Goal: Task Accomplishment & Management: Use online tool/utility

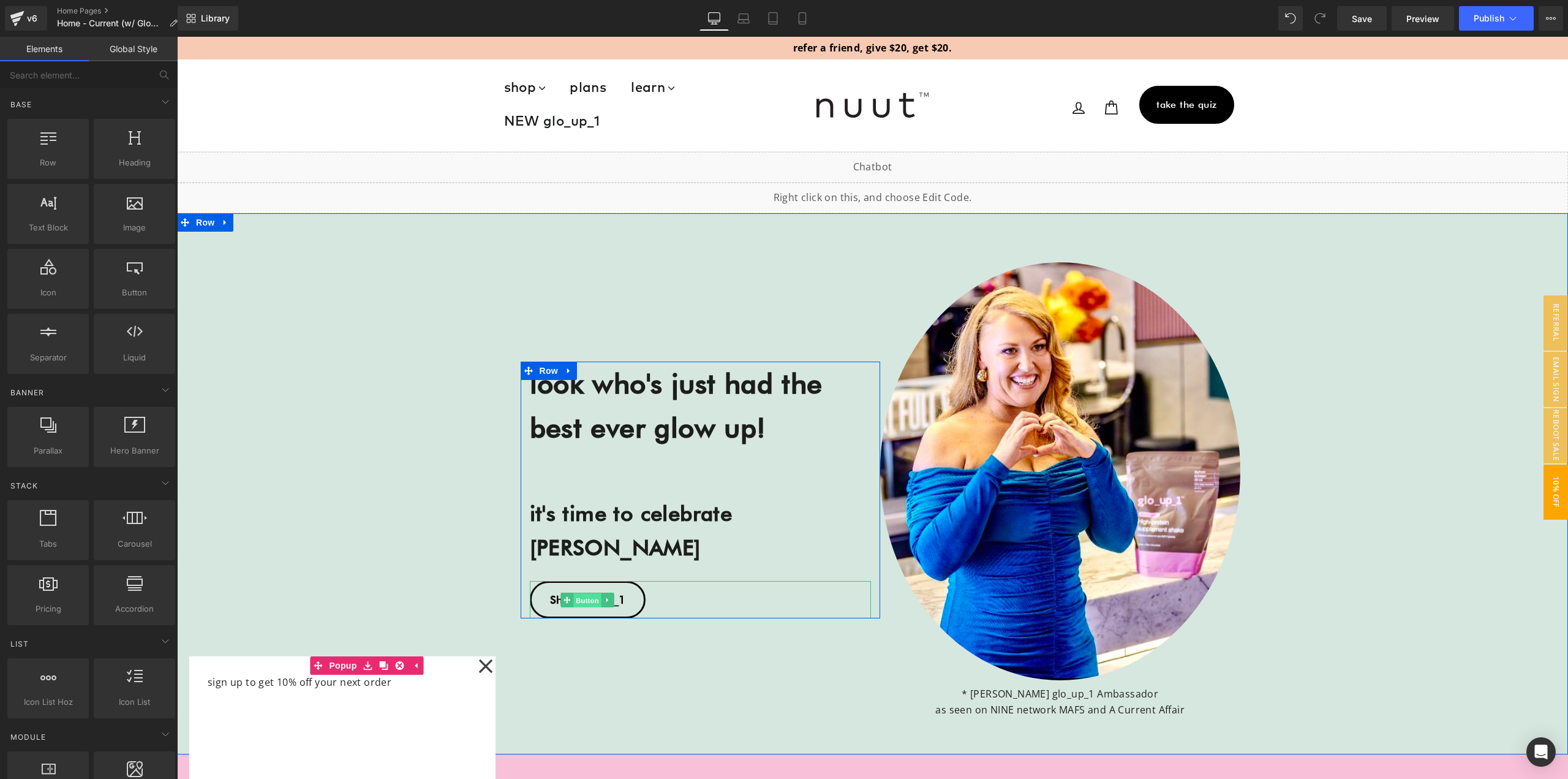
click at [576, 593] on span "Button" at bounding box center [588, 600] width 28 height 15
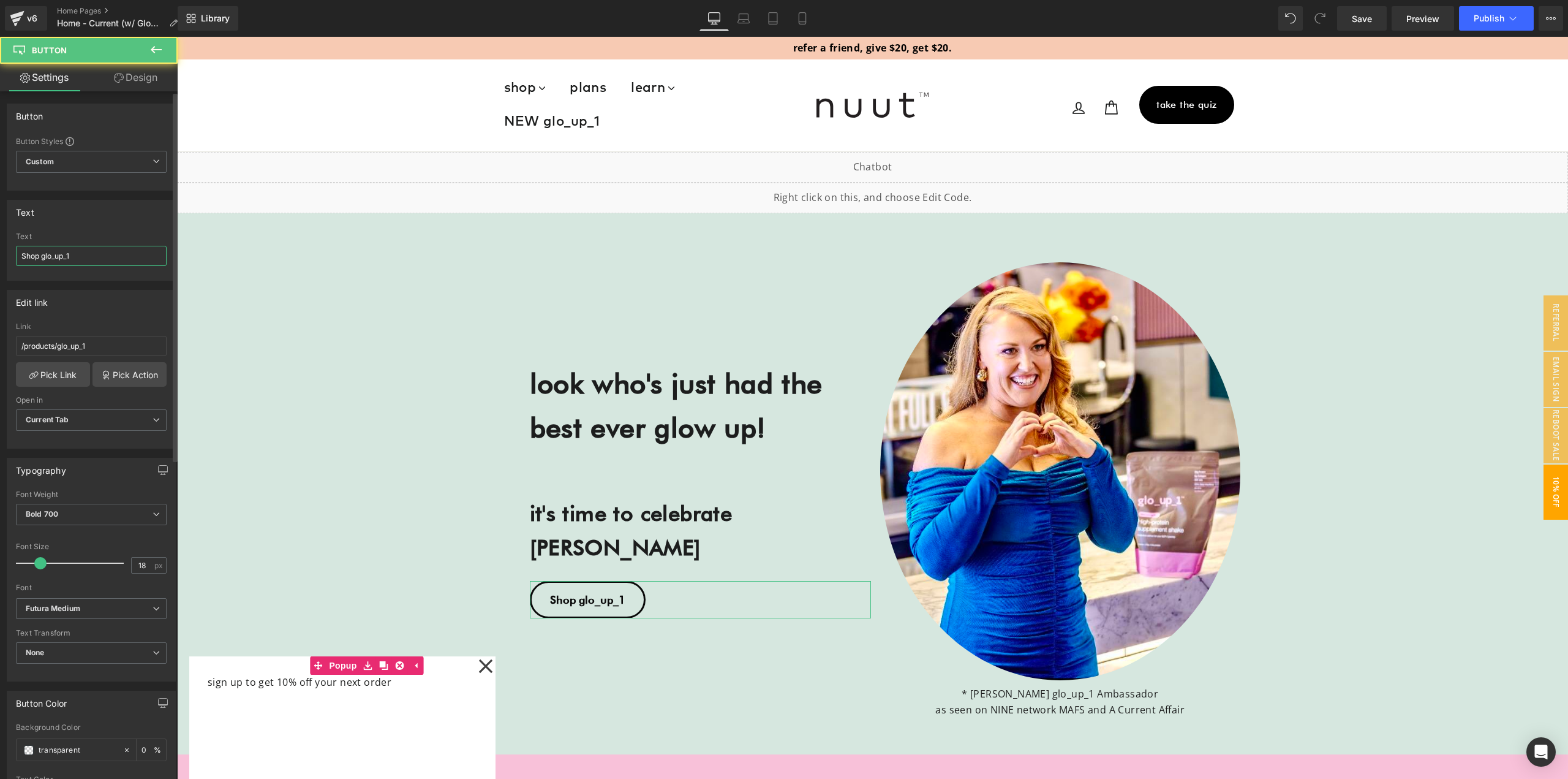
click at [27, 252] on input "Shop glo_up_1" at bounding box center [91, 256] width 150 height 20
type input "shop glo_up_1"
click at [1491, 20] on span "Publish" at bounding box center [1489, 18] width 31 height 10
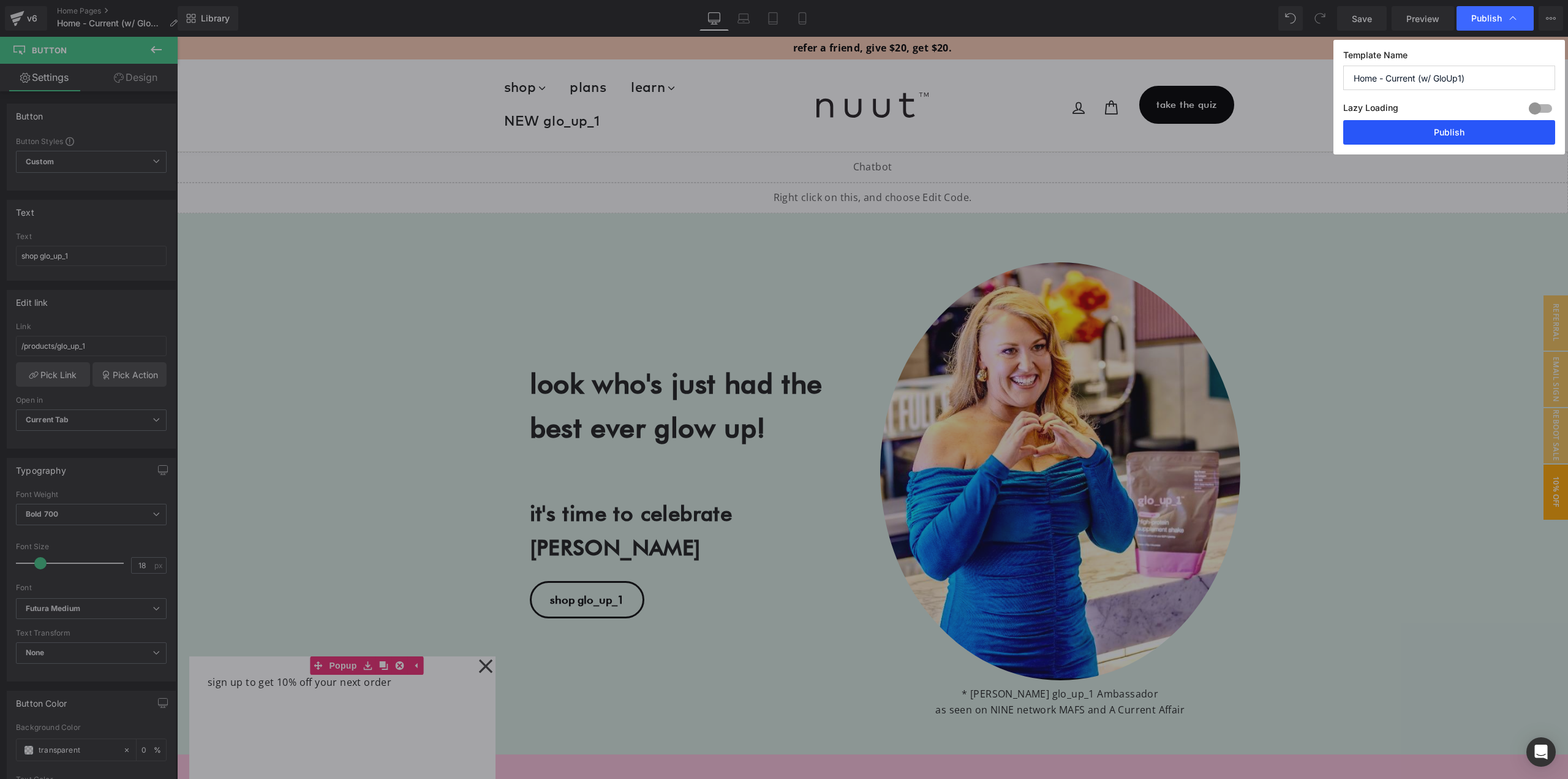
click at [1455, 127] on button "Publish" at bounding box center [1449, 133] width 212 height 24
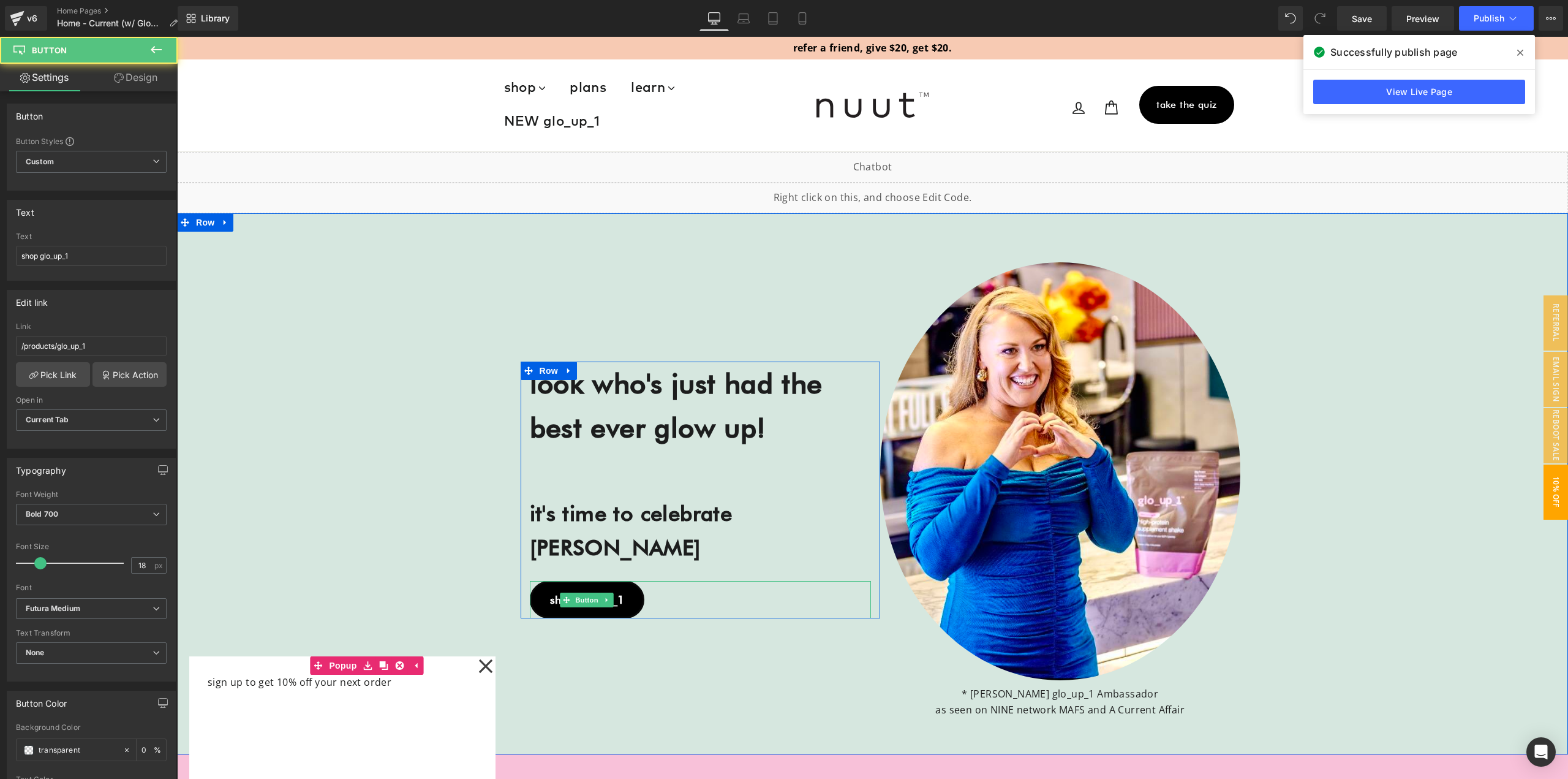
click at [550, 593] on span "shop glo_up_1" at bounding box center [587, 600] width 74 height 13
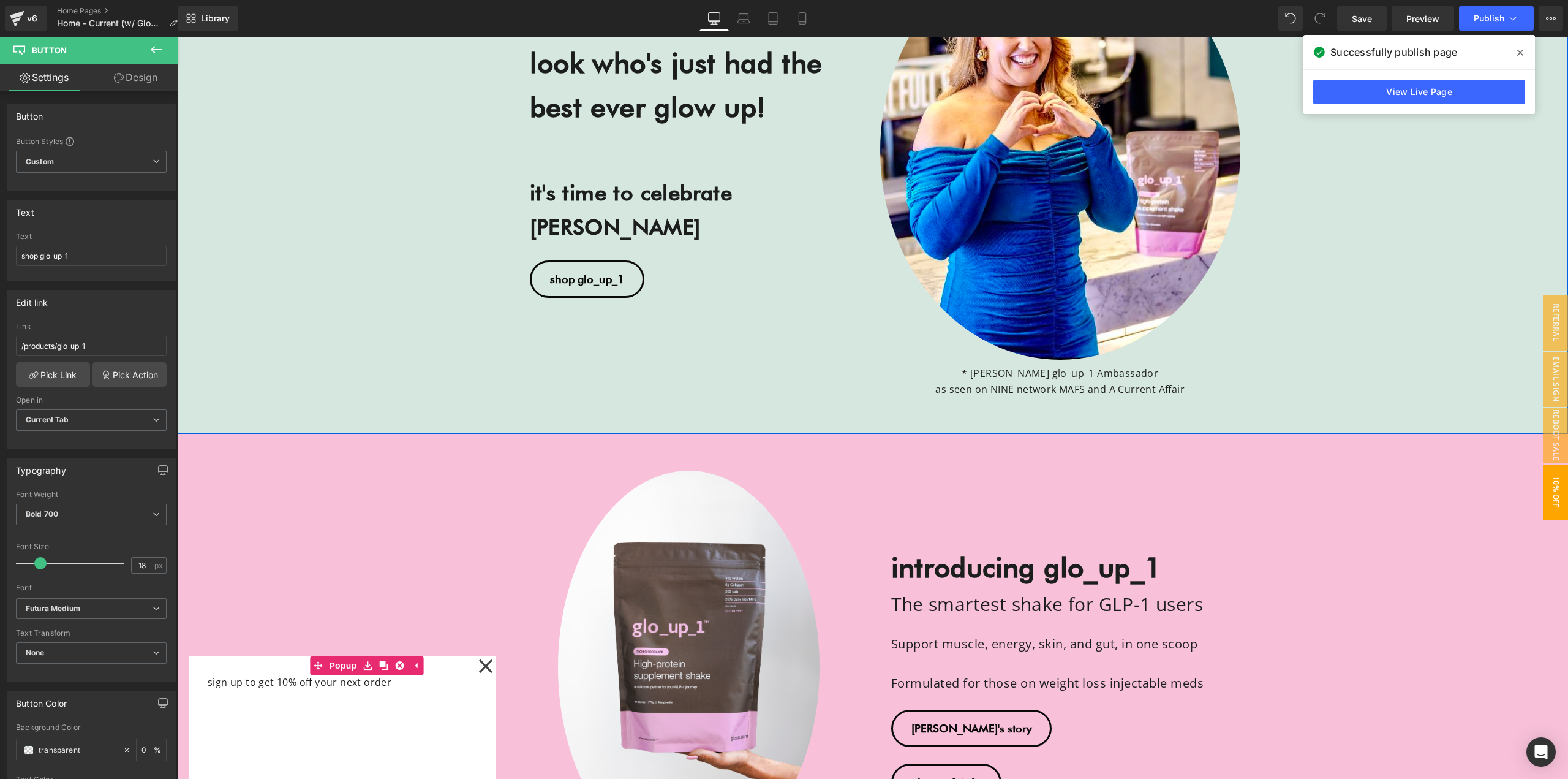
scroll to position [368, 0]
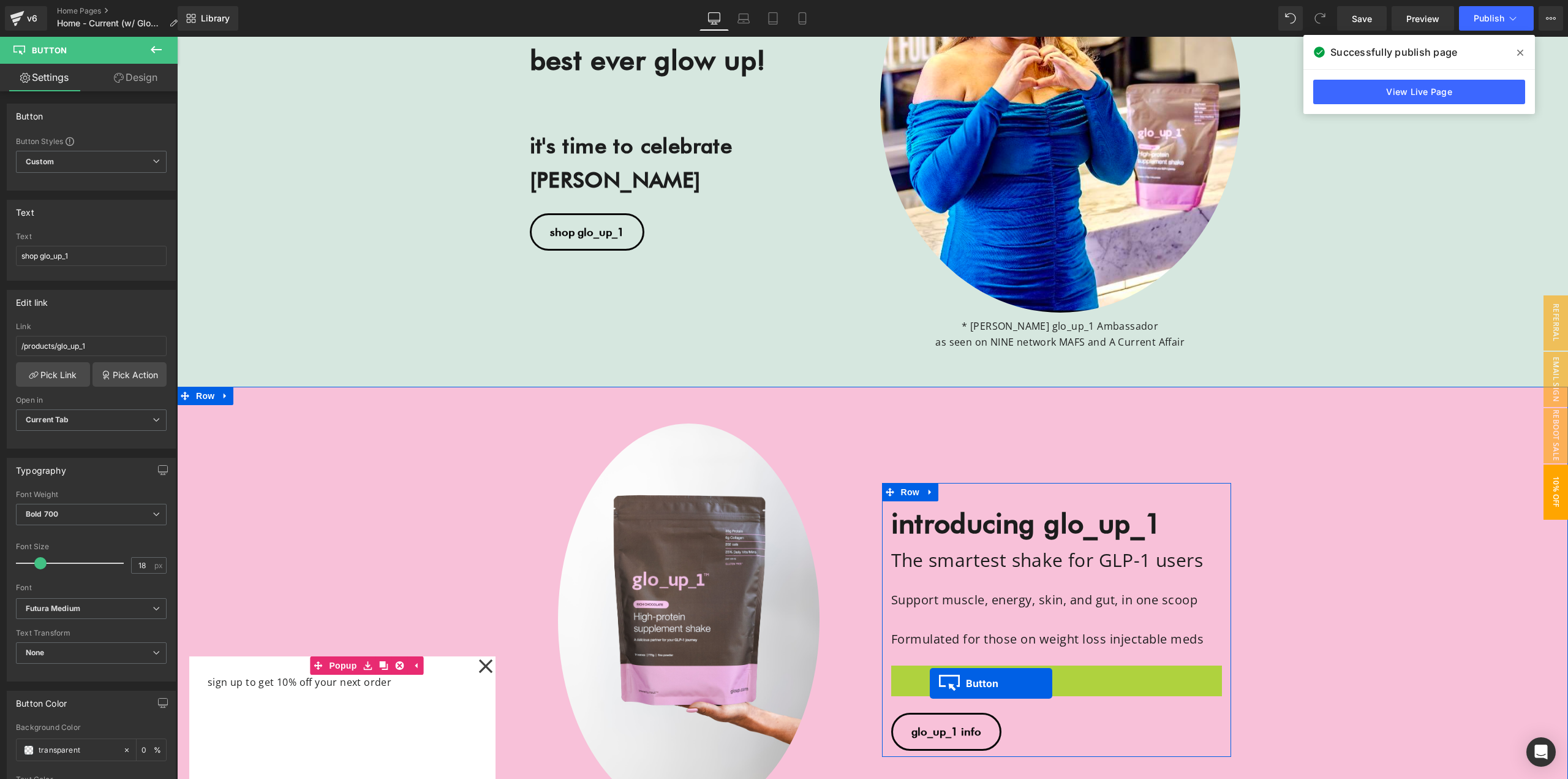
drag, startPoint x: 913, startPoint y: 678, endPoint x: 930, endPoint y: 684, distance: 18.0
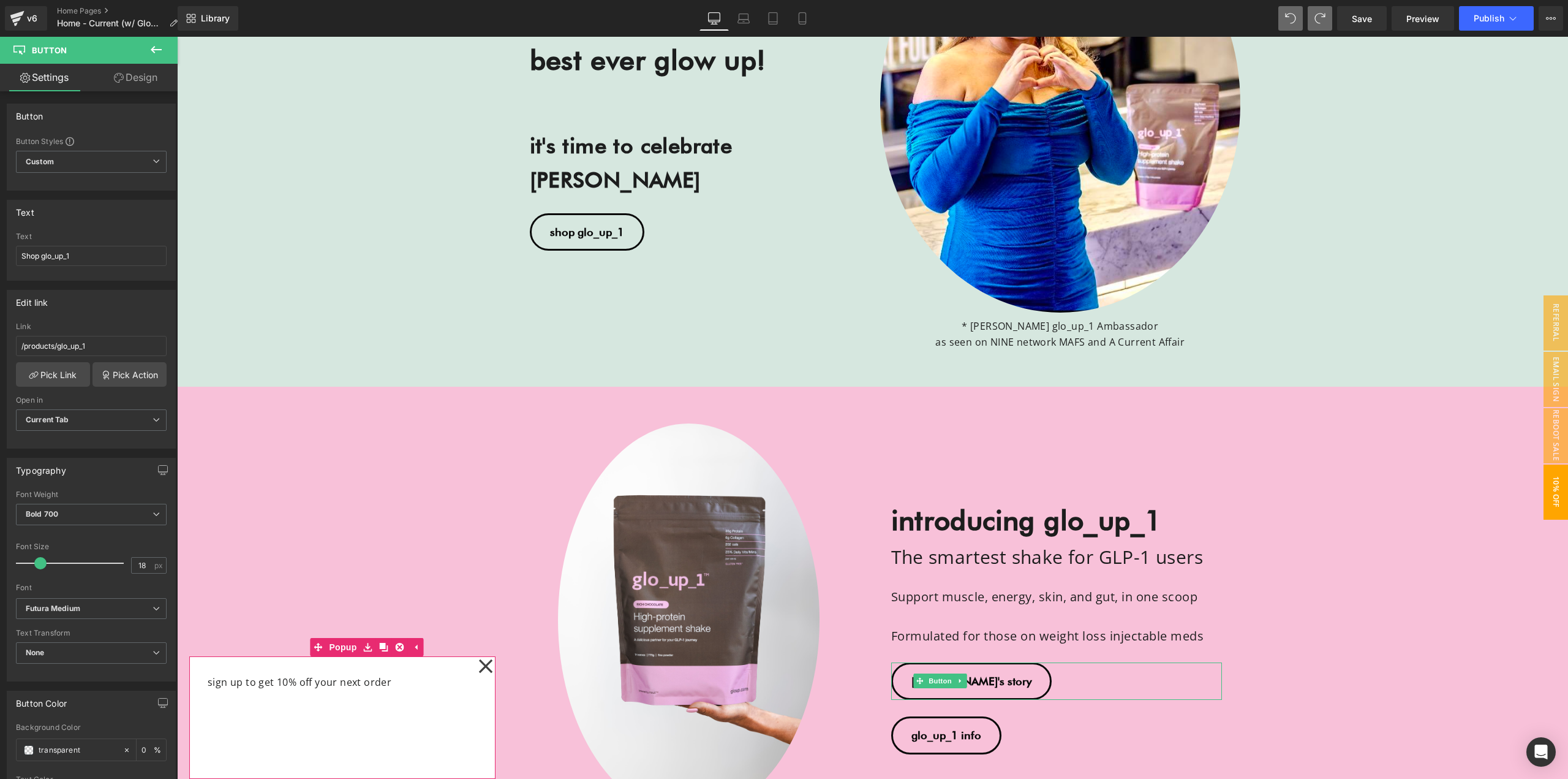
click at [484, 667] on icon at bounding box center [485, 666] width 13 height 13
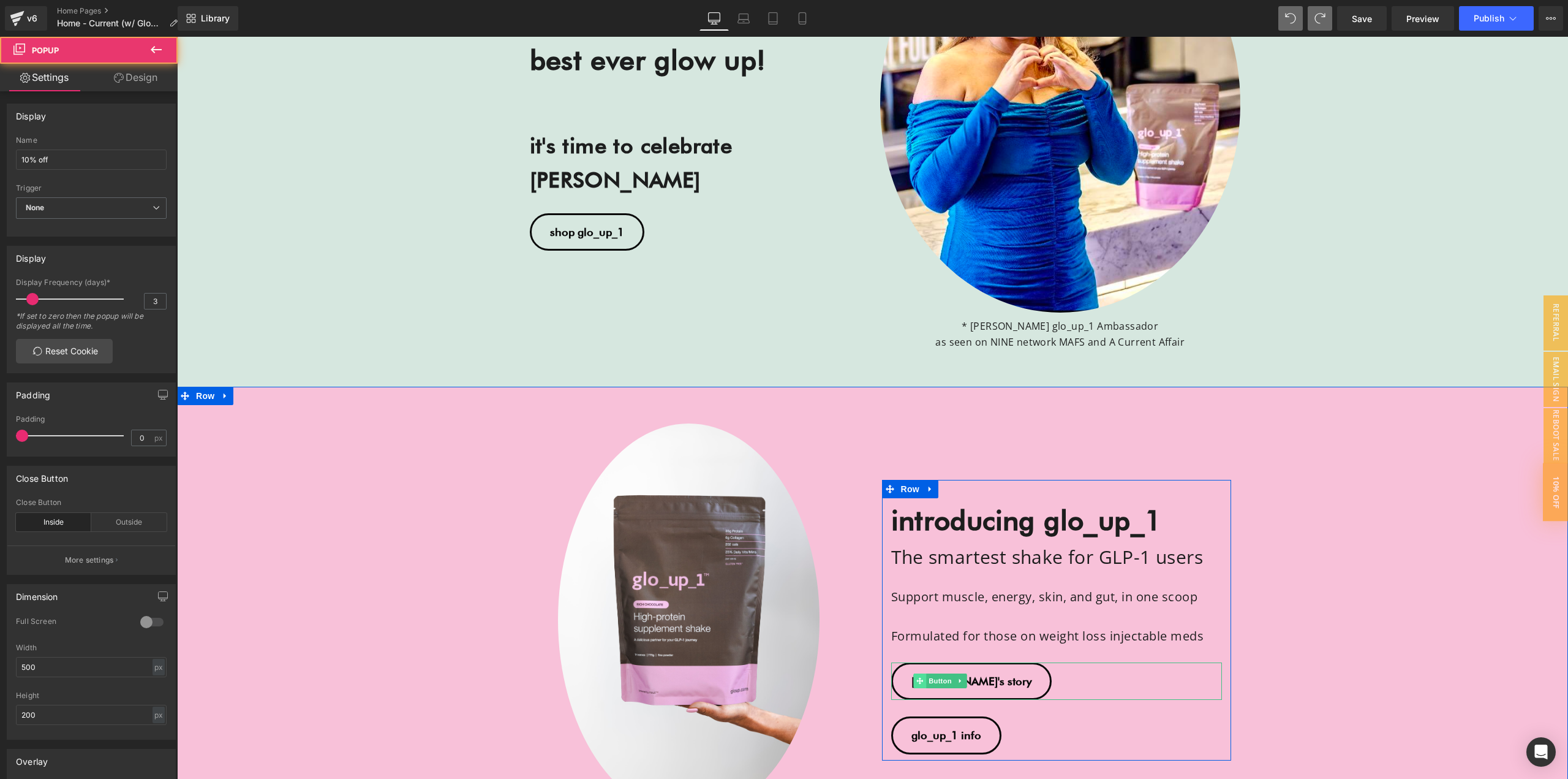
click at [916, 680] on icon at bounding box center [919, 681] width 7 height 7
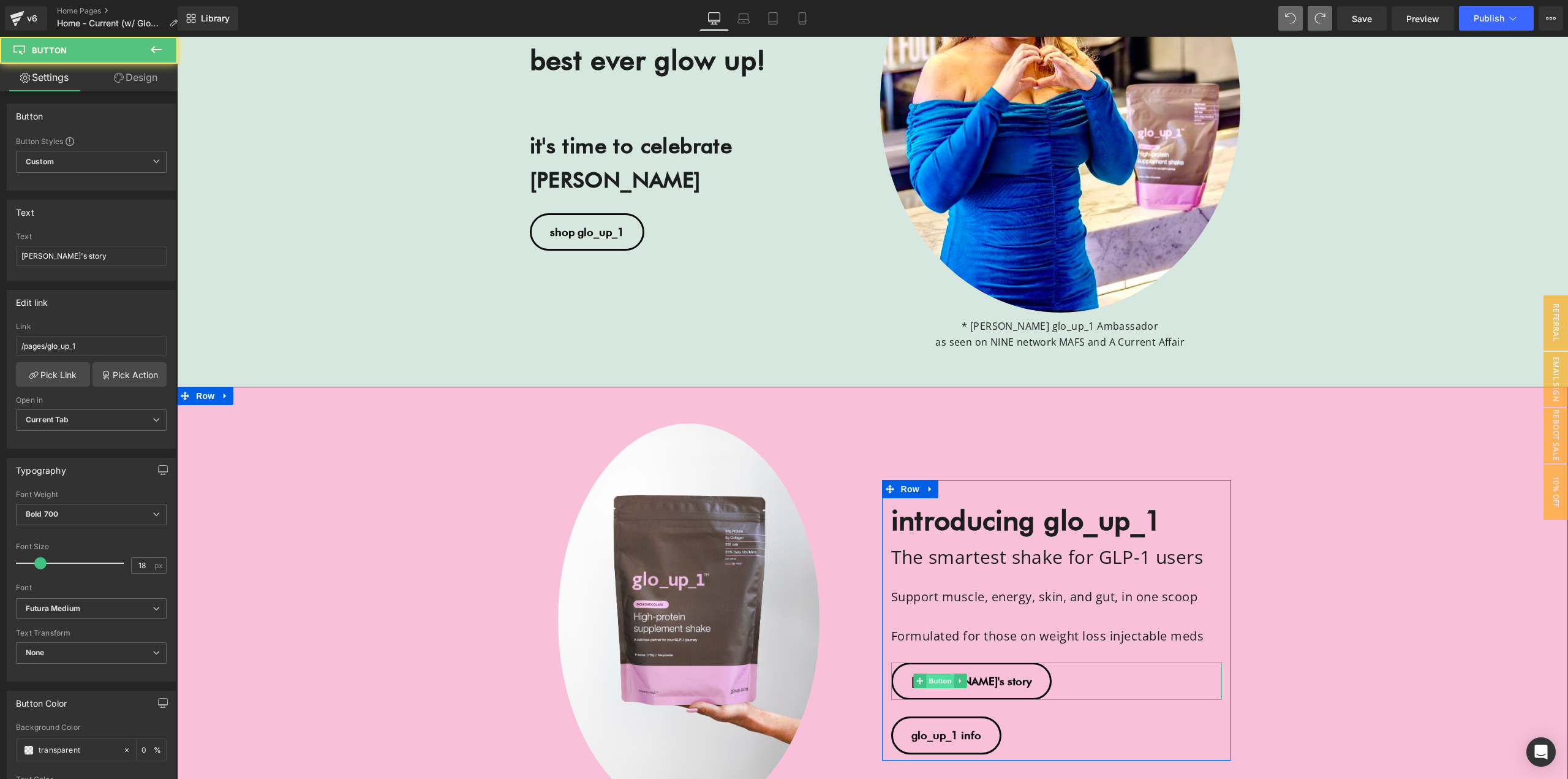
click at [934, 684] on span "Button" at bounding box center [941, 680] width 28 height 15
click at [955, 681] on link at bounding box center [961, 680] width 13 height 15
click at [951, 680] on icon at bounding box center [954, 681] width 7 height 7
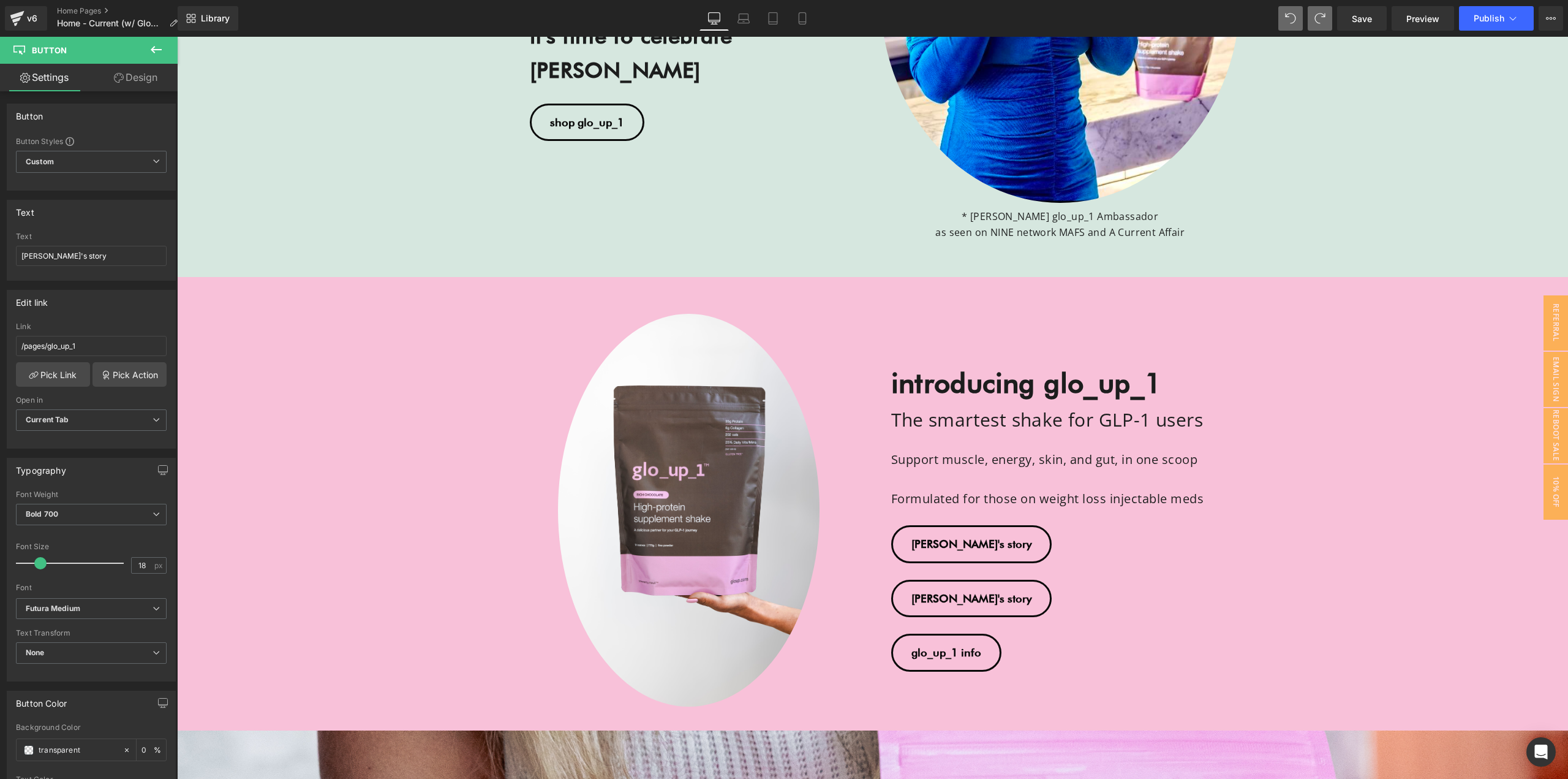
scroll to position [420, 0]
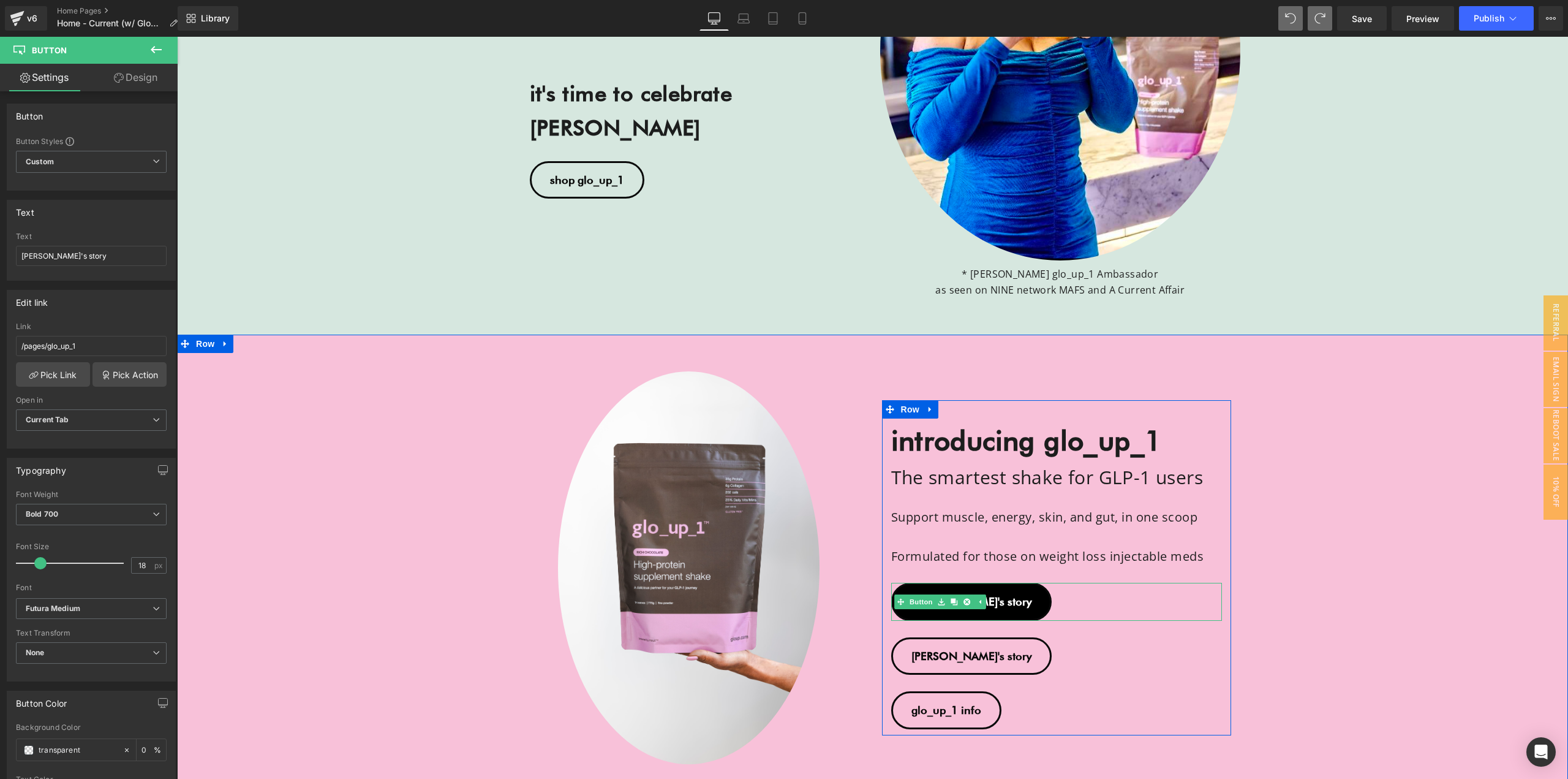
drag, startPoint x: 921, startPoint y: 598, endPoint x: 921, endPoint y: 591, distance: 7.0
click at [921, 598] on div "[PERSON_NAME]'s story Button" at bounding box center [1056, 602] width 331 height 38
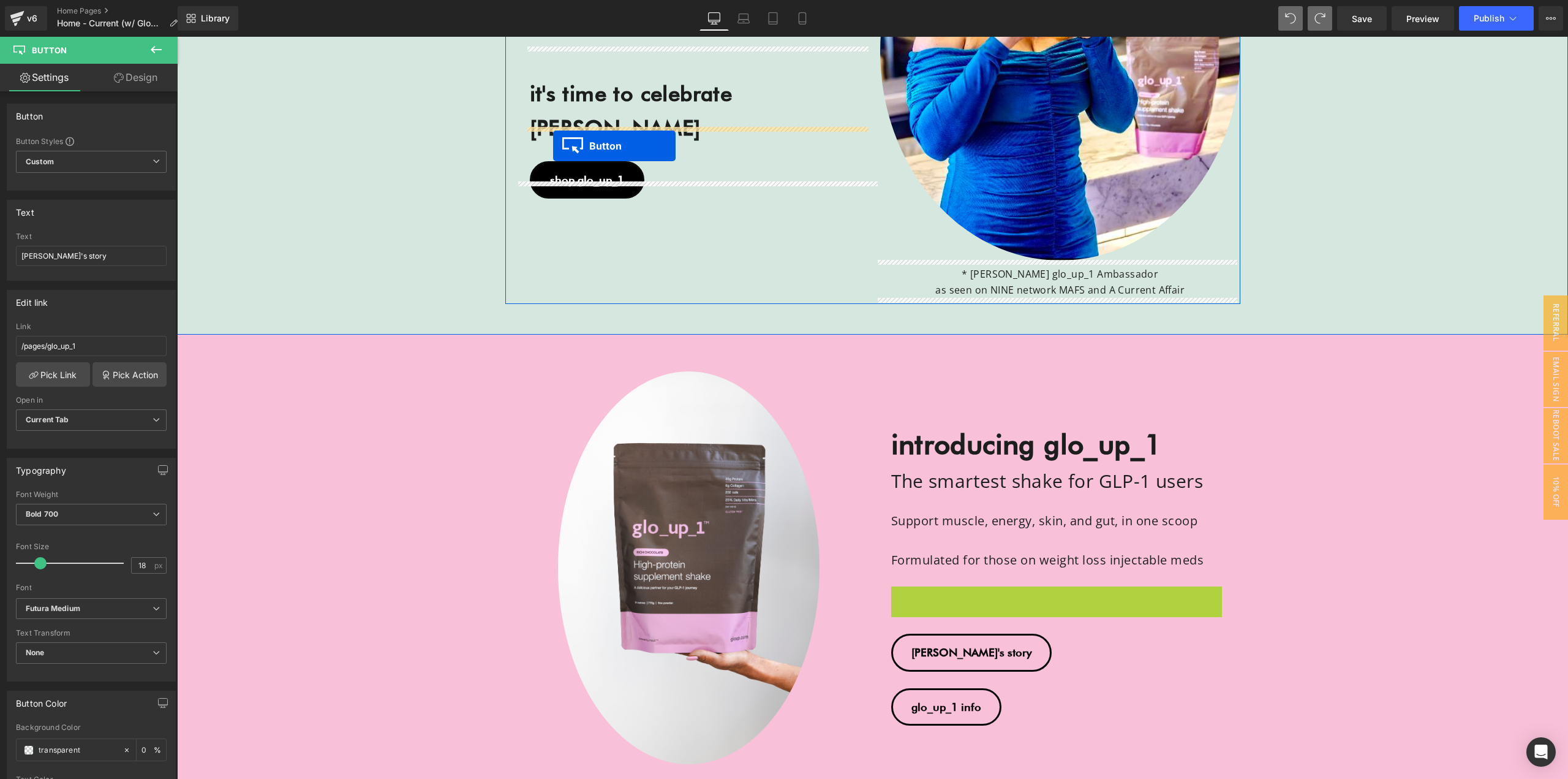
drag, startPoint x: 900, startPoint y: 598, endPoint x: 553, endPoint y: 146, distance: 569.8
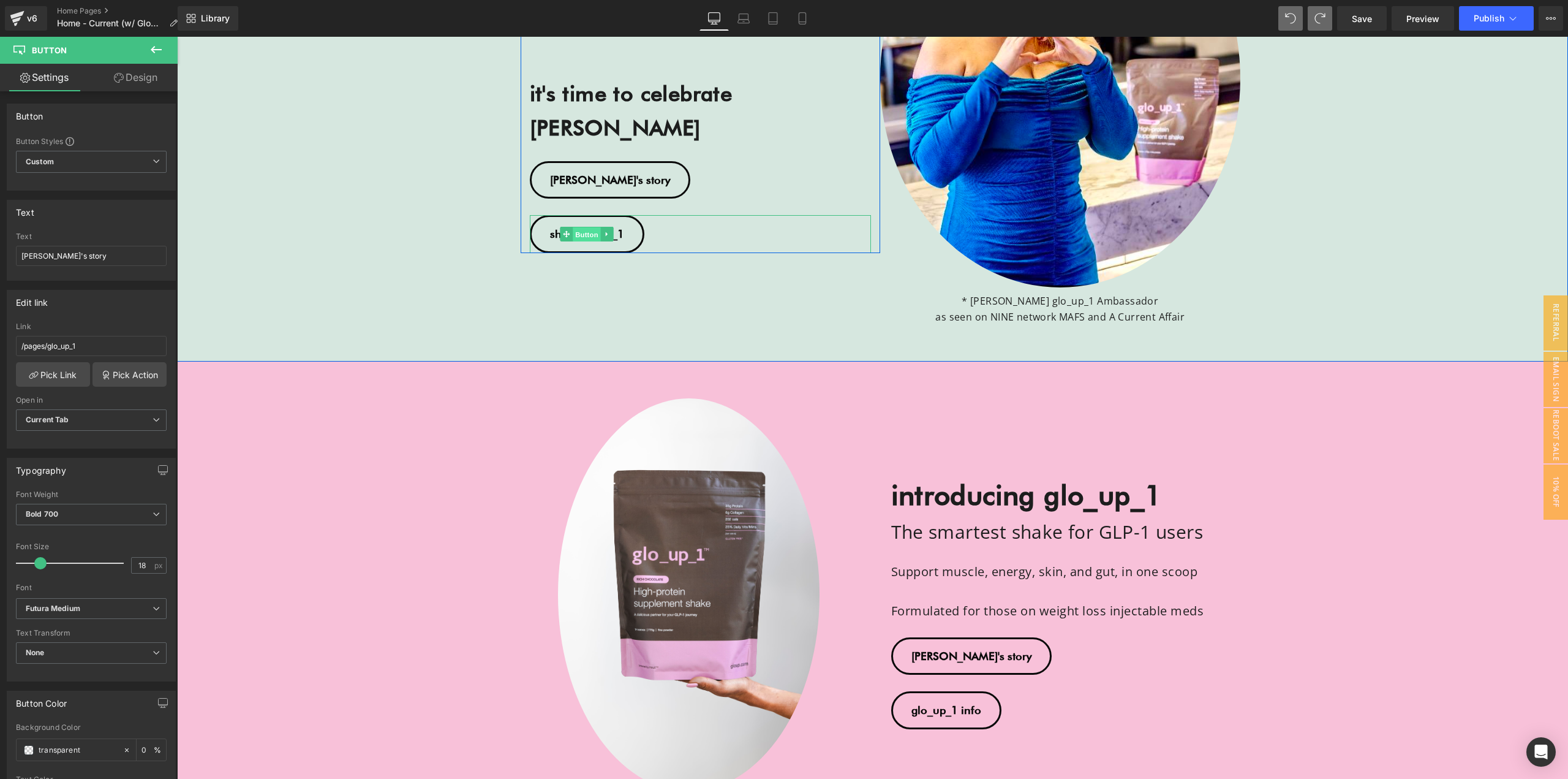
click at [578, 227] on span "Button" at bounding box center [587, 234] width 28 height 15
click at [568, 172] on span "Button" at bounding box center [579, 179] width 28 height 15
click at [575, 227] on span "Button" at bounding box center [587, 234] width 28 height 15
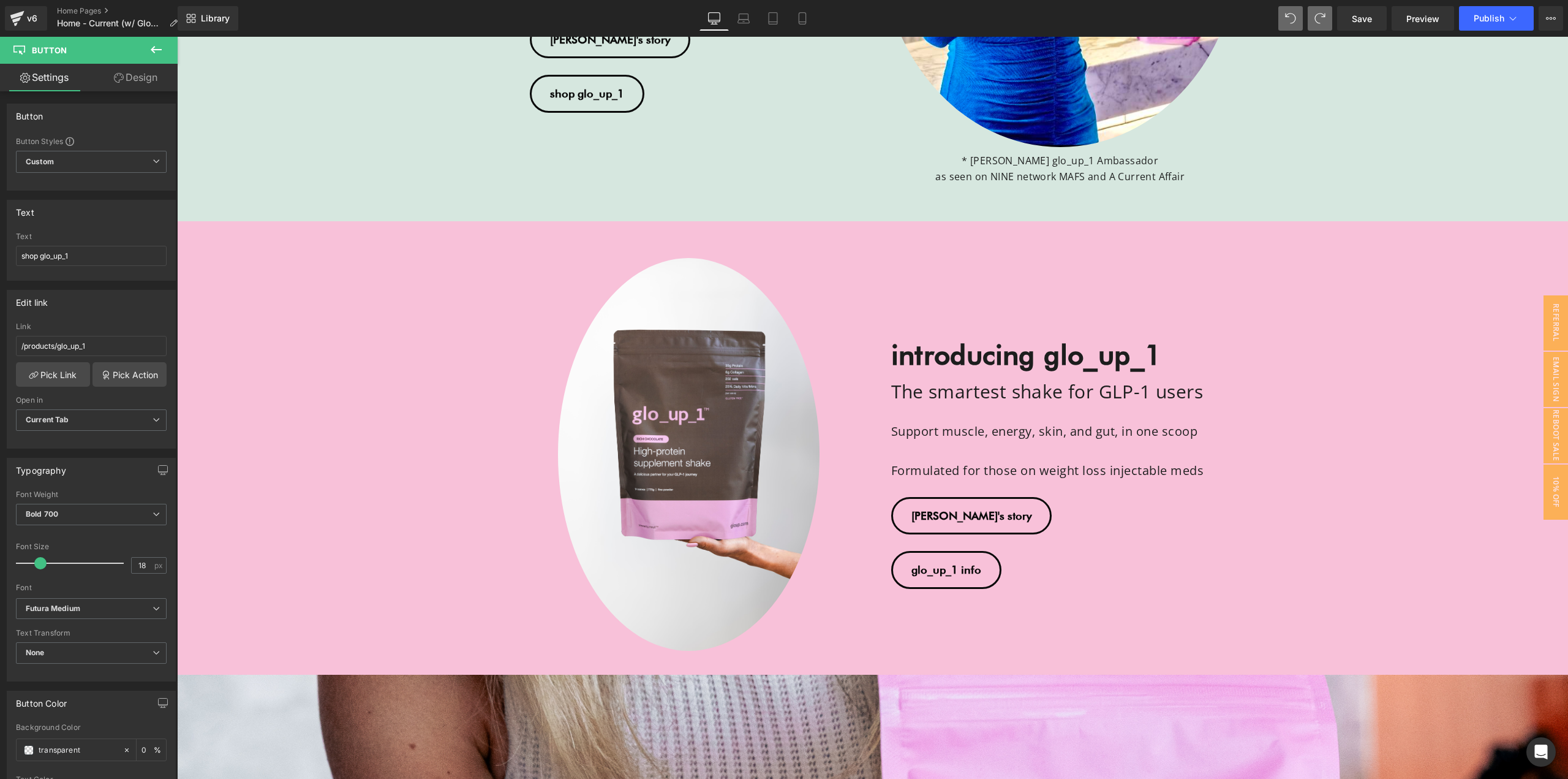
scroll to position [577, 0]
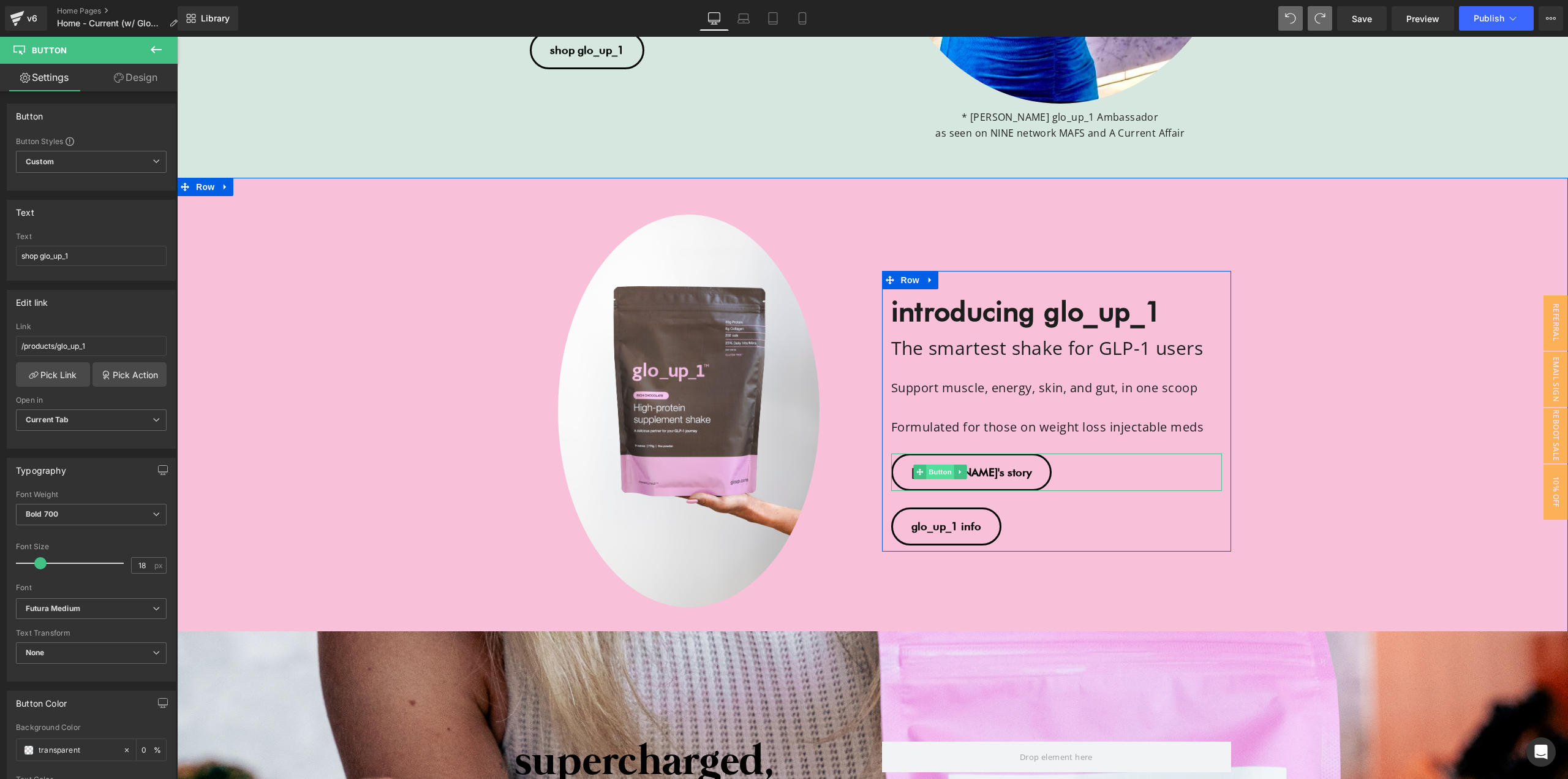
click at [934, 475] on span "Button" at bounding box center [941, 472] width 28 height 15
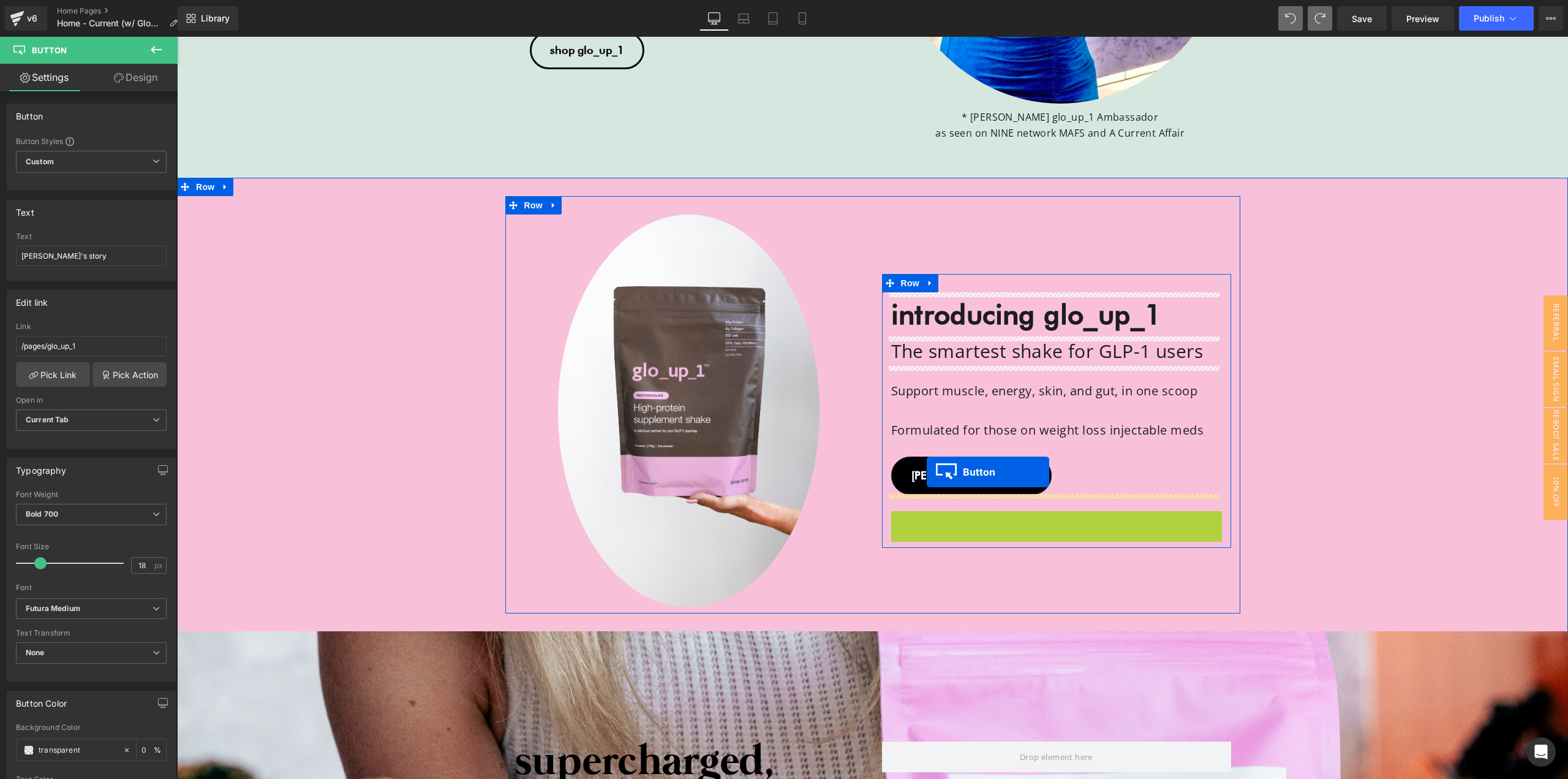
drag, startPoint x: 921, startPoint y: 525, endPoint x: 926, endPoint y: 475, distance: 50.2
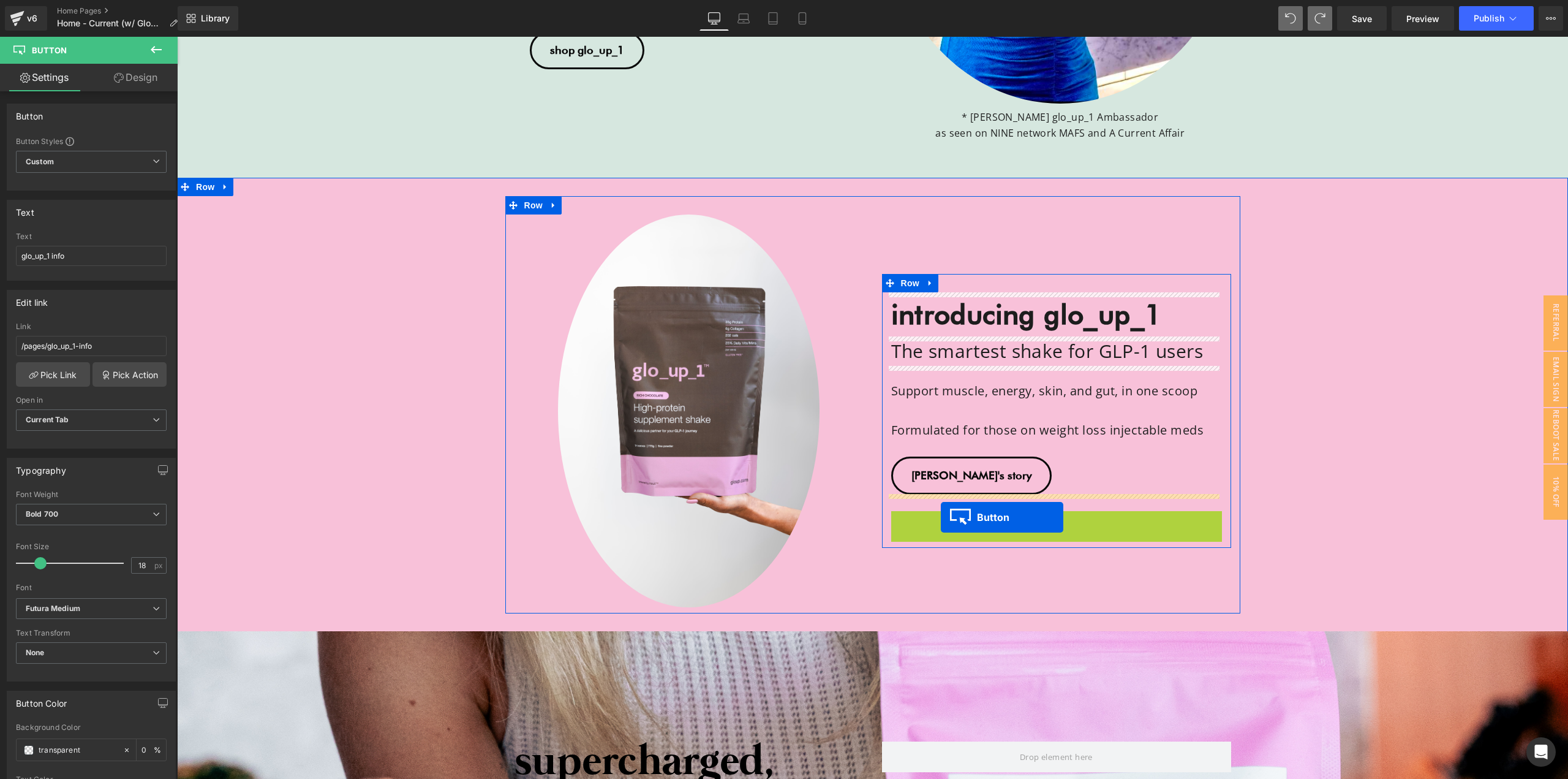
drag, startPoint x: 919, startPoint y: 522, endPoint x: 941, endPoint y: 518, distance: 22.4
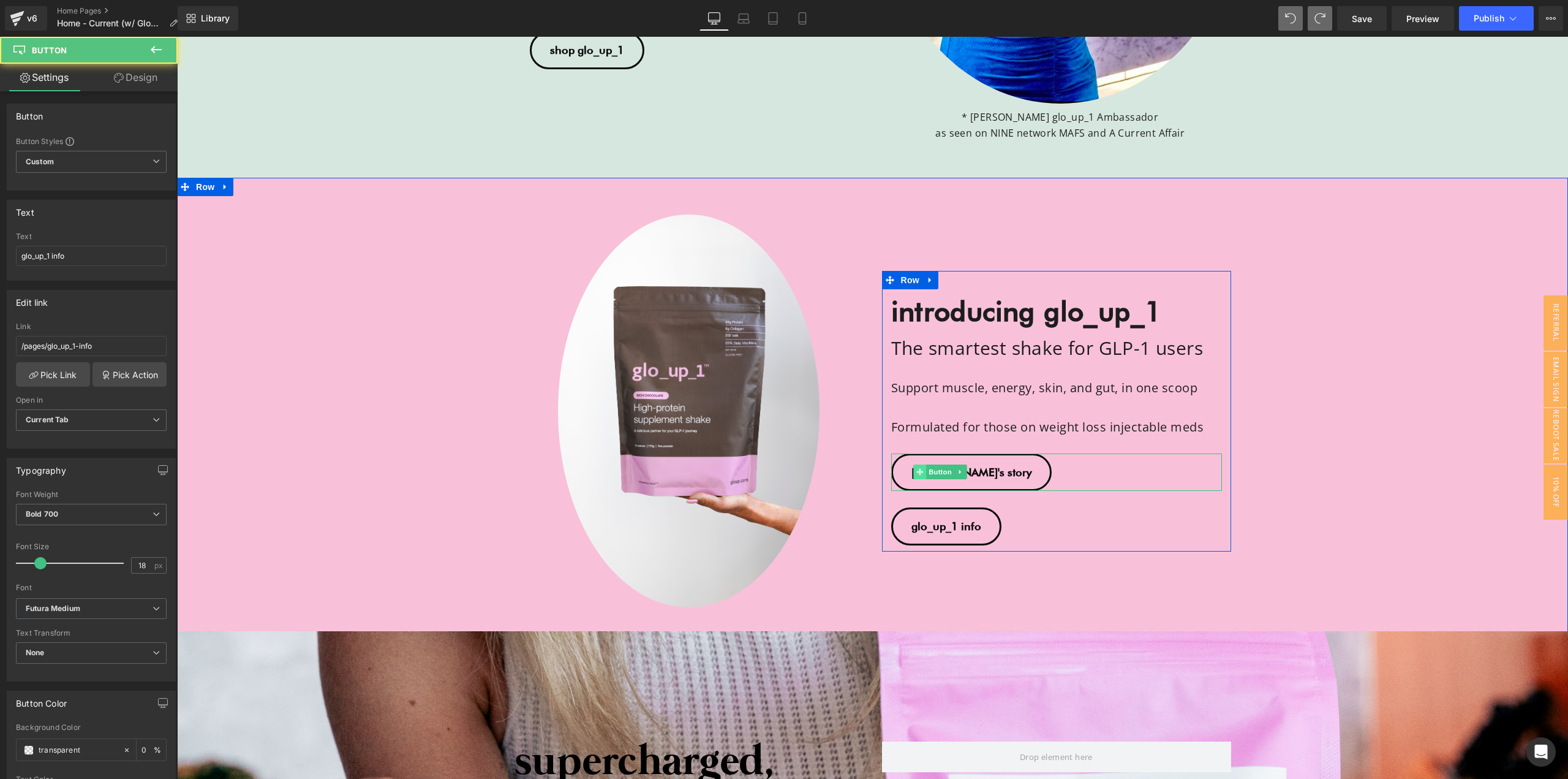
click at [917, 473] on icon at bounding box center [919, 472] width 7 height 7
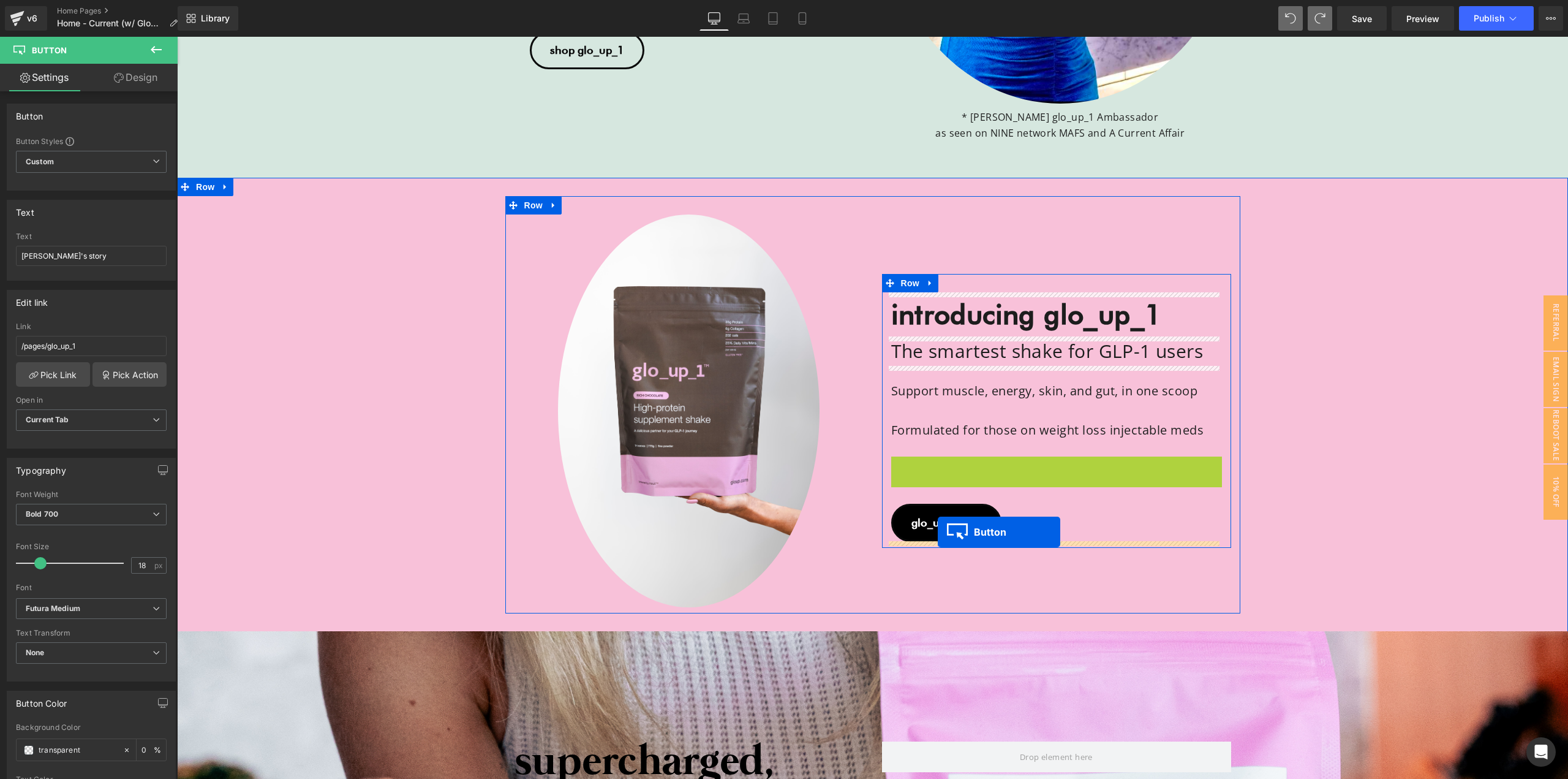
drag, startPoint x: 917, startPoint y: 475, endPoint x: 935, endPoint y: 534, distance: 61.7
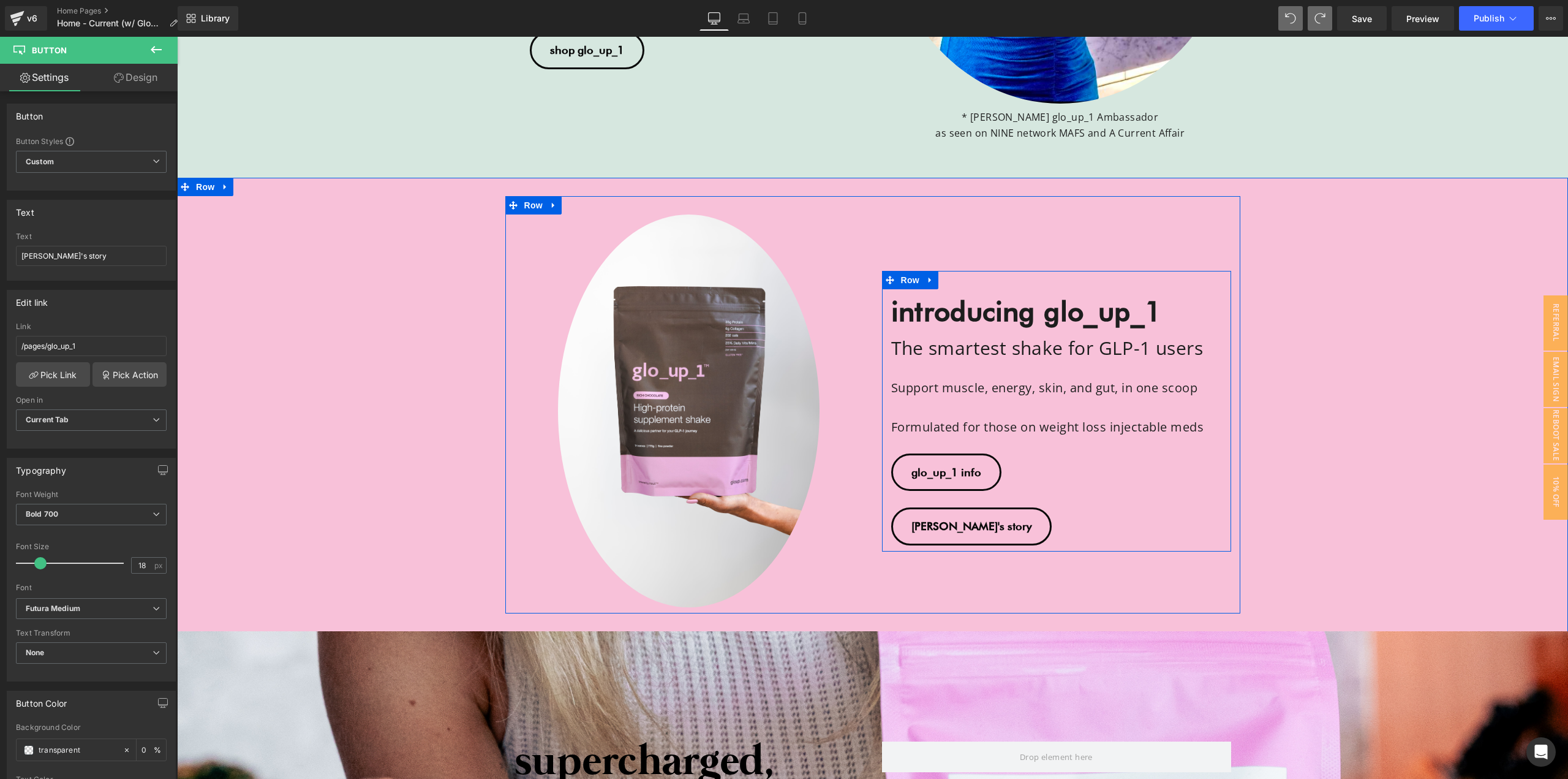
click at [932, 470] on span "Button" at bounding box center [946, 472] width 28 height 15
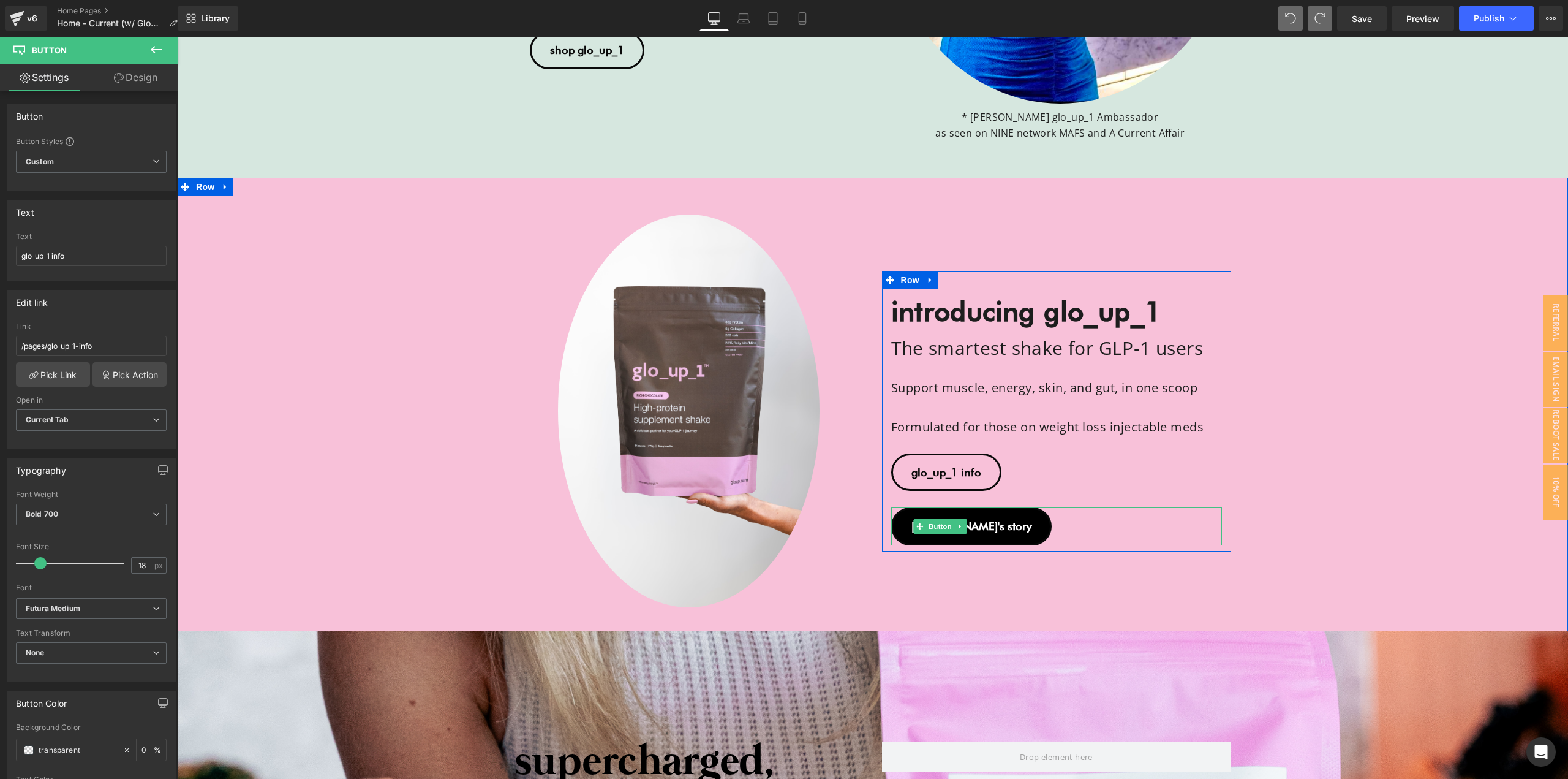
click at [924, 537] on link "[PERSON_NAME]'s story" at bounding box center [971, 526] width 161 height 38
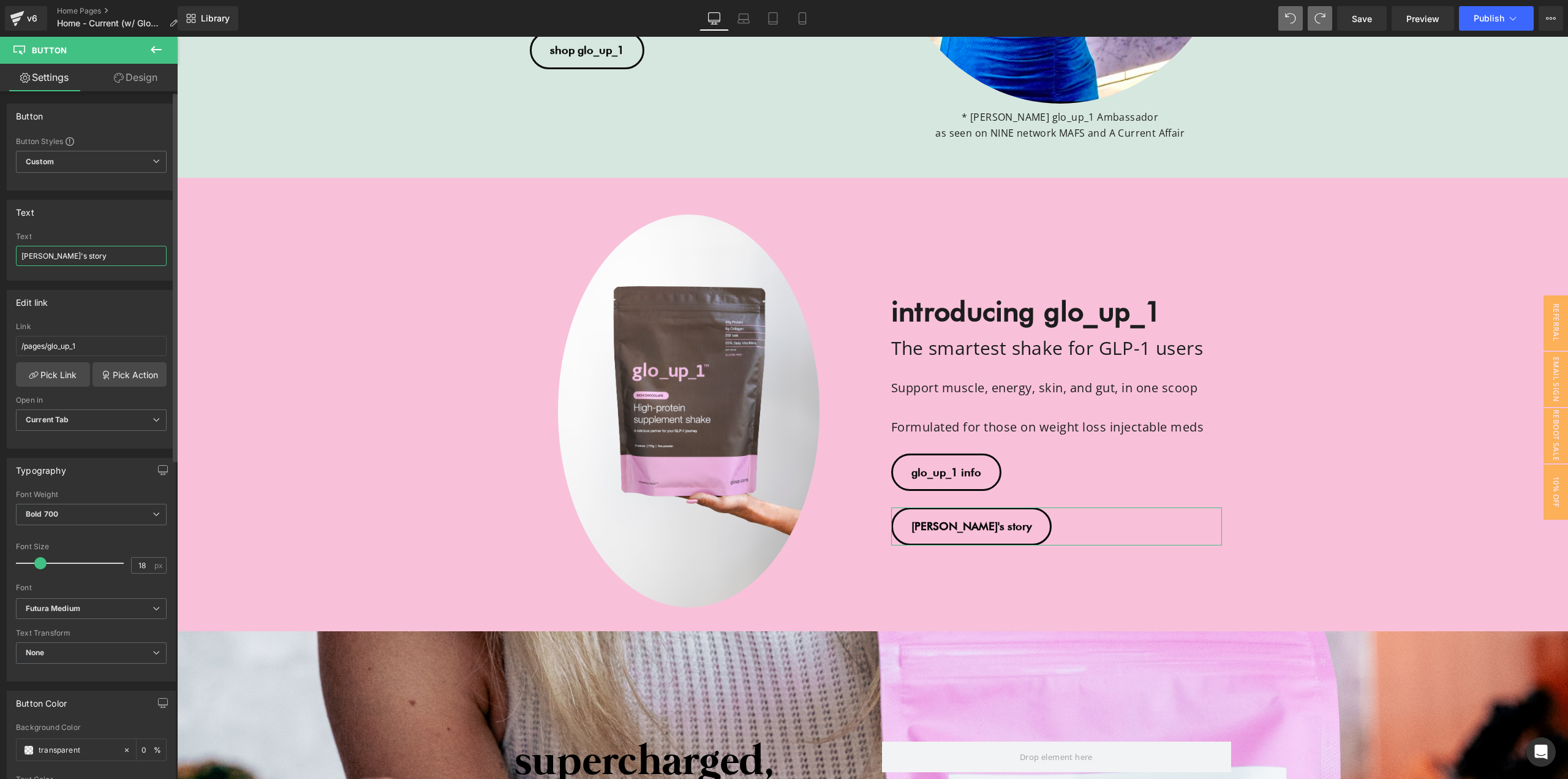
click at [82, 257] on input "[PERSON_NAME]'s story" at bounding box center [91, 256] width 150 height 20
click at [92, 234] on div "Text" at bounding box center [91, 236] width 150 height 8
click at [93, 251] on input "sghopdfj" at bounding box center [91, 256] width 150 height 20
type input "shop glo_up_1"
click at [55, 369] on link "Pick Link" at bounding box center [53, 374] width 74 height 24
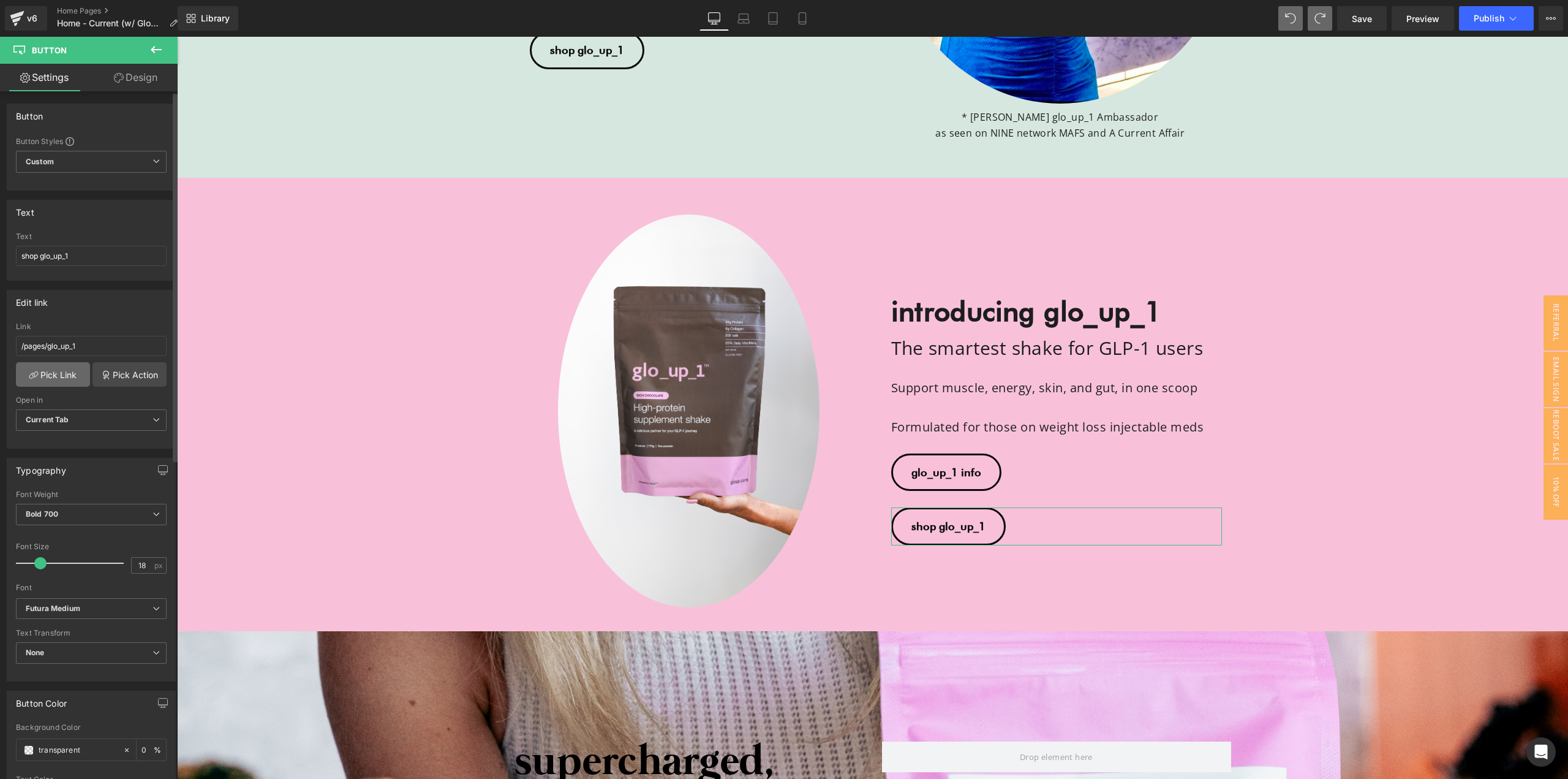
click at [63, 379] on link "Pick Link" at bounding box center [53, 374] width 74 height 24
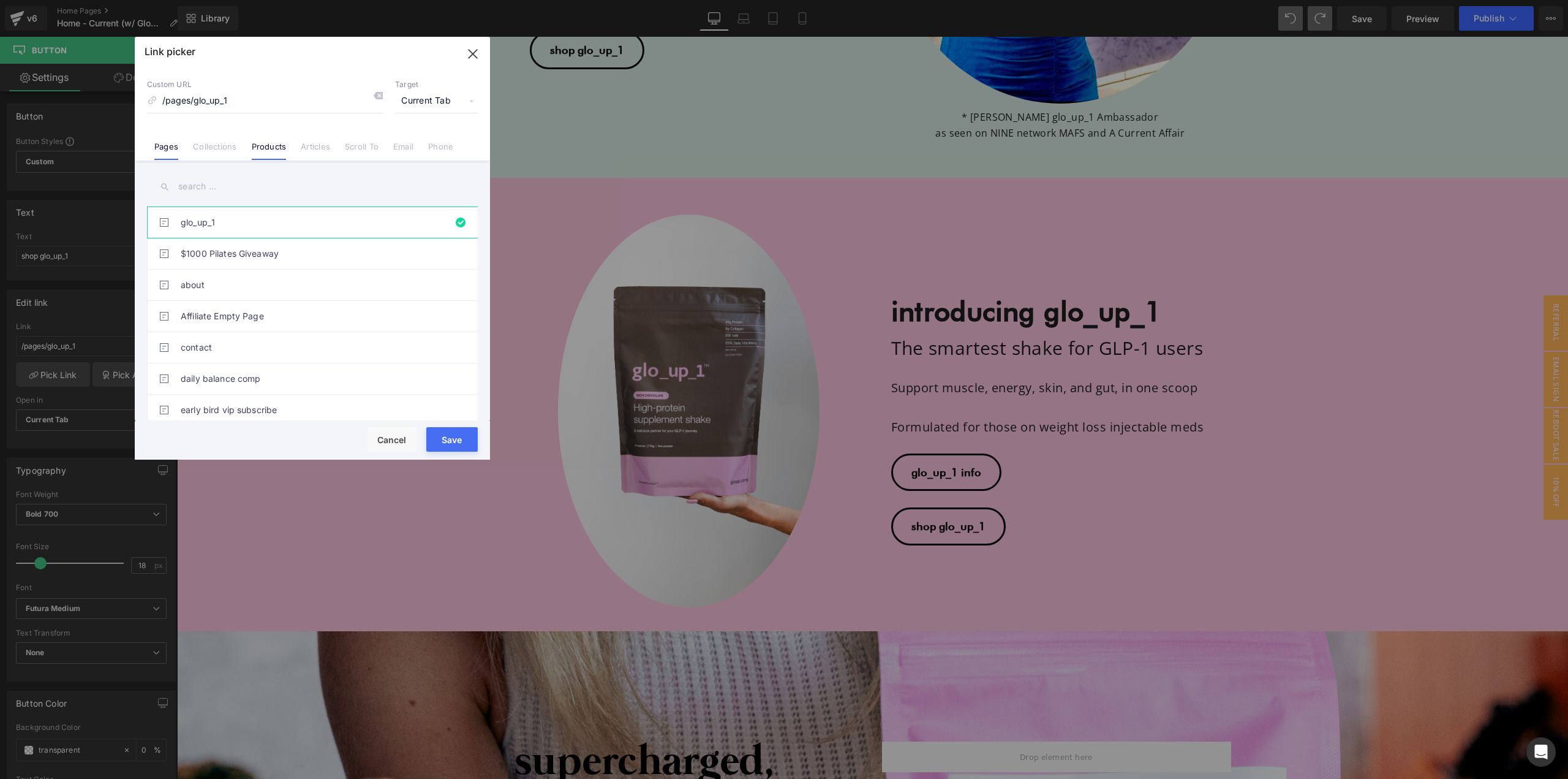
click at [270, 149] on link "Products" at bounding box center [269, 151] width 35 height 19
click at [191, 185] on input "text" at bounding box center [312, 186] width 331 height 28
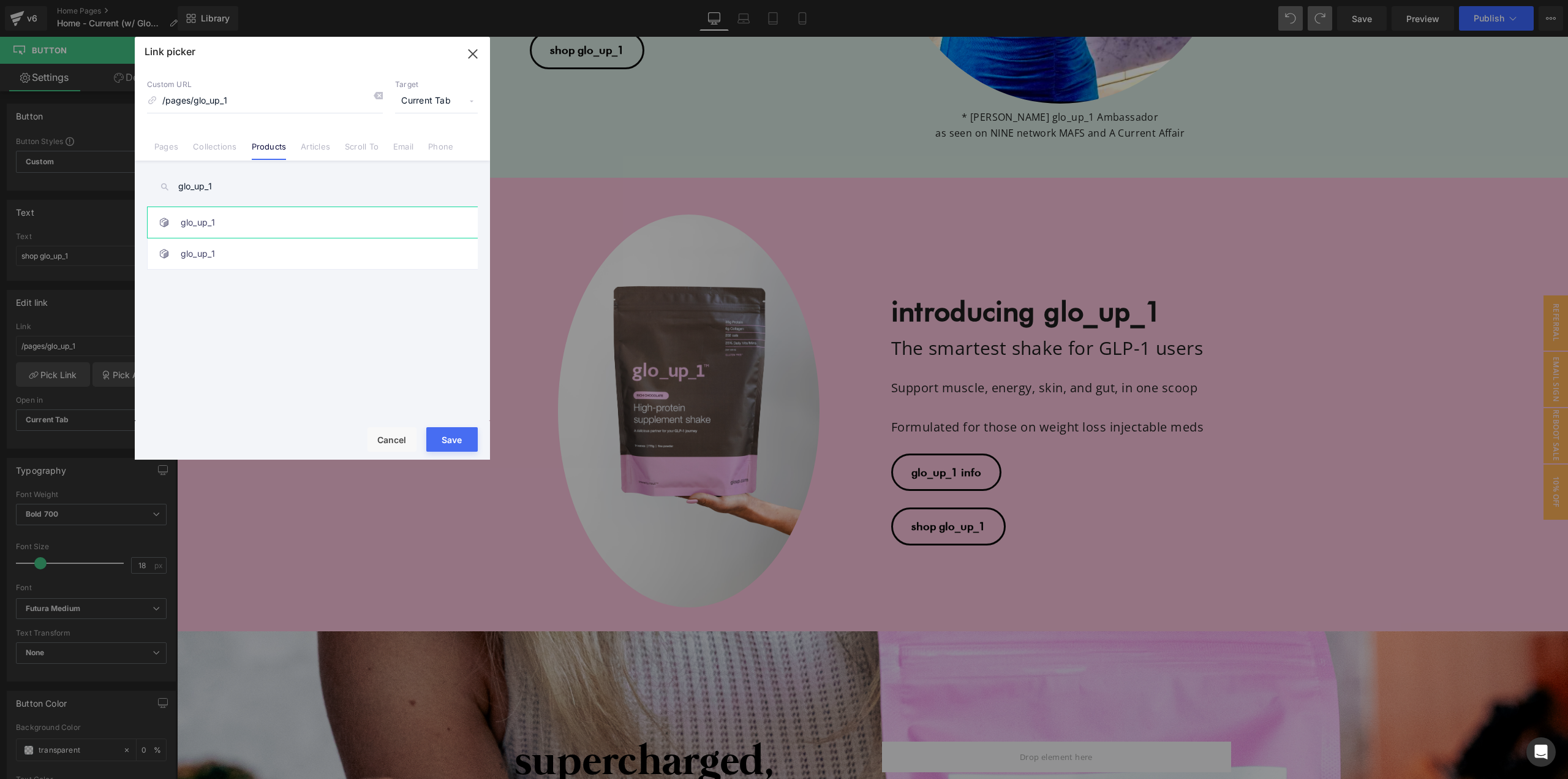
type input "glo_up_1"
click at [204, 231] on link "glo_up_1" at bounding box center [315, 222] width 270 height 31
click at [214, 248] on link "glo_up_1" at bounding box center [315, 254] width 270 height 31
click at [216, 216] on link "glo_up_1" at bounding box center [315, 222] width 270 height 31
click at [222, 242] on link "glo_up_1" at bounding box center [315, 254] width 270 height 31
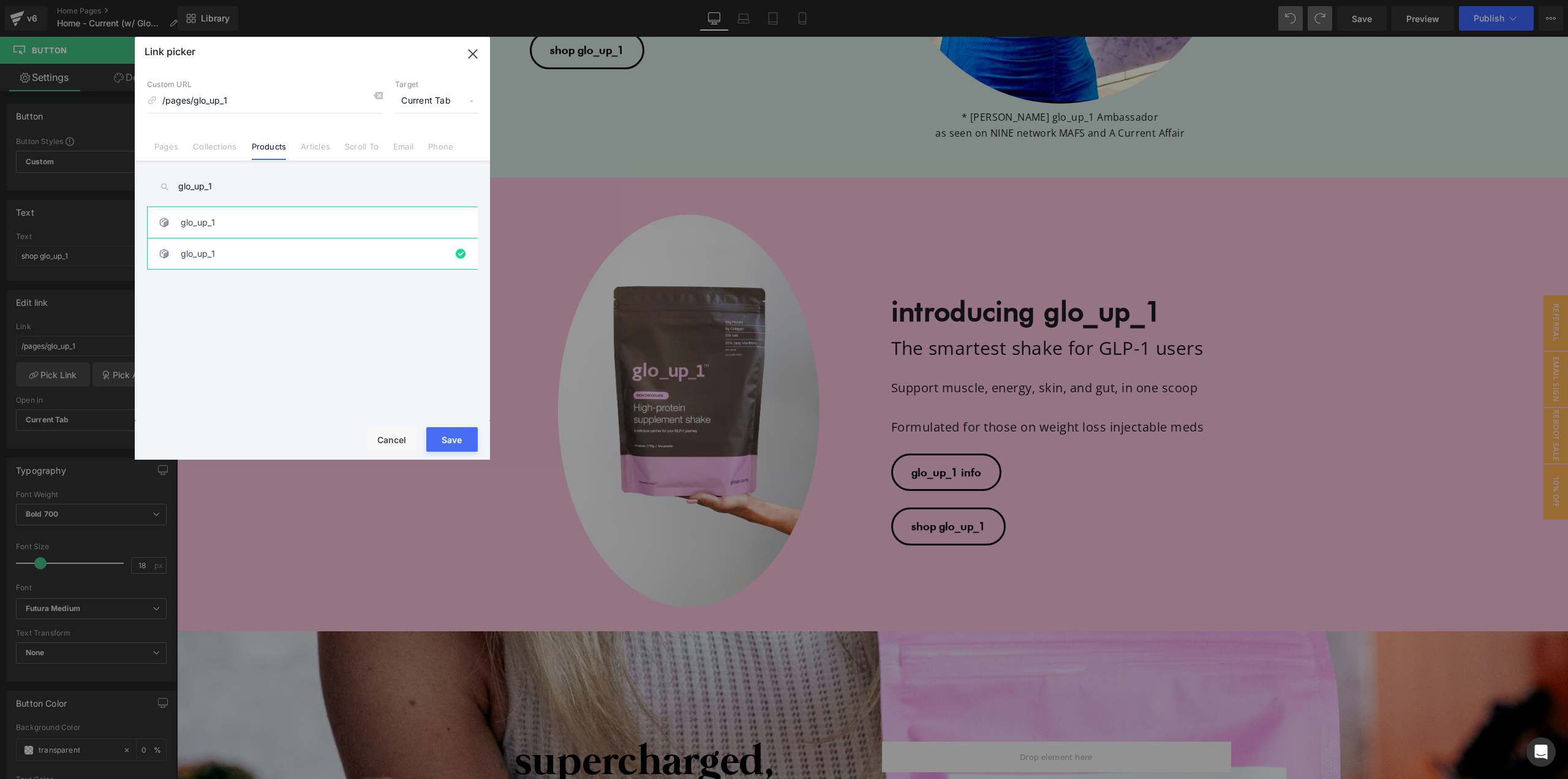
click at [222, 218] on link "glo_up_1" at bounding box center [315, 222] width 270 height 31
click at [455, 439] on button "Save" at bounding box center [452, 439] width 51 height 24
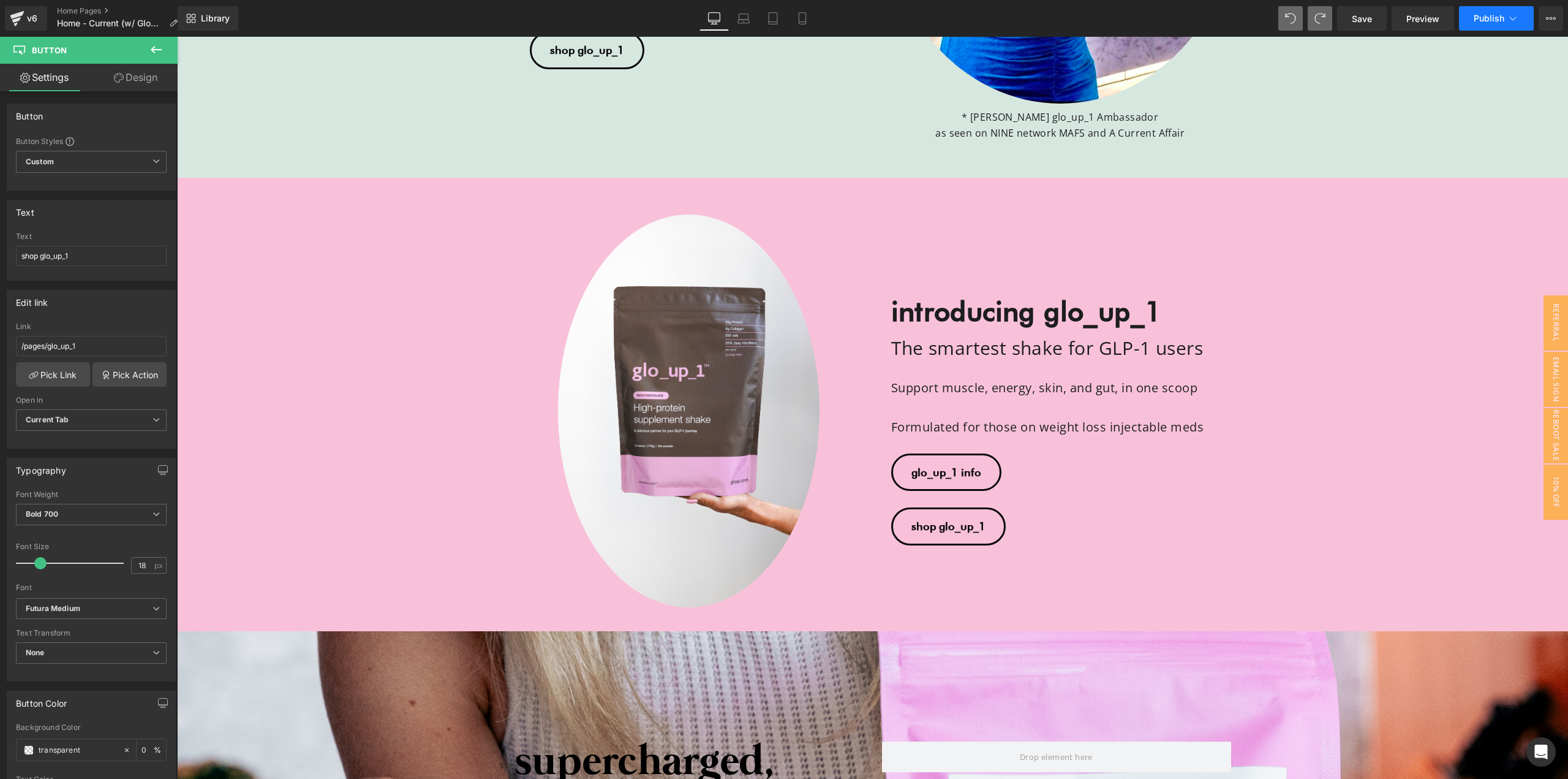
click at [1475, 29] on button "Publish" at bounding box center [1496, 19] width 75 height 24
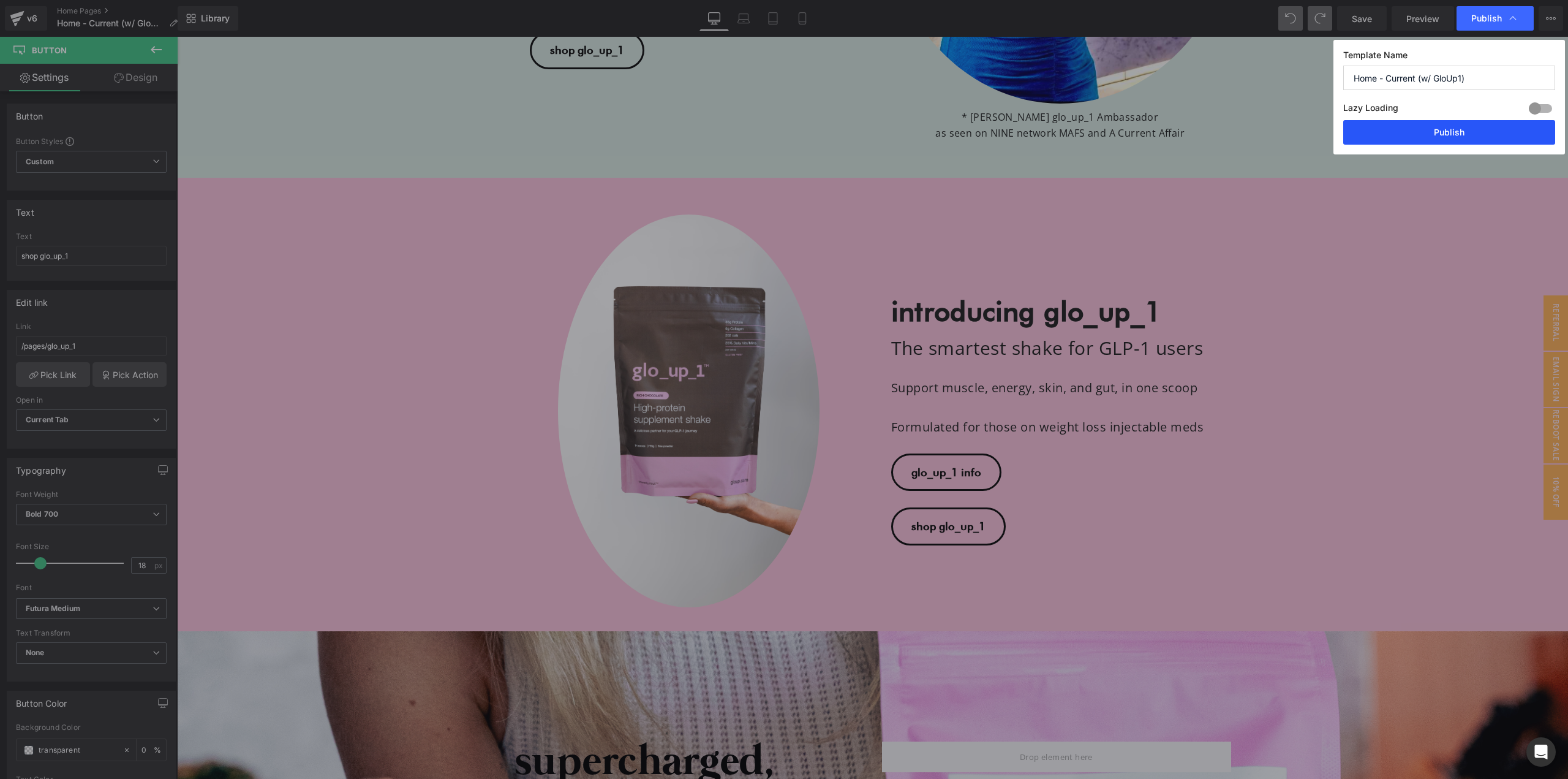
click at [1450, 130] on button "Publish" at bounding box center [1449, 133] width 212 height 24
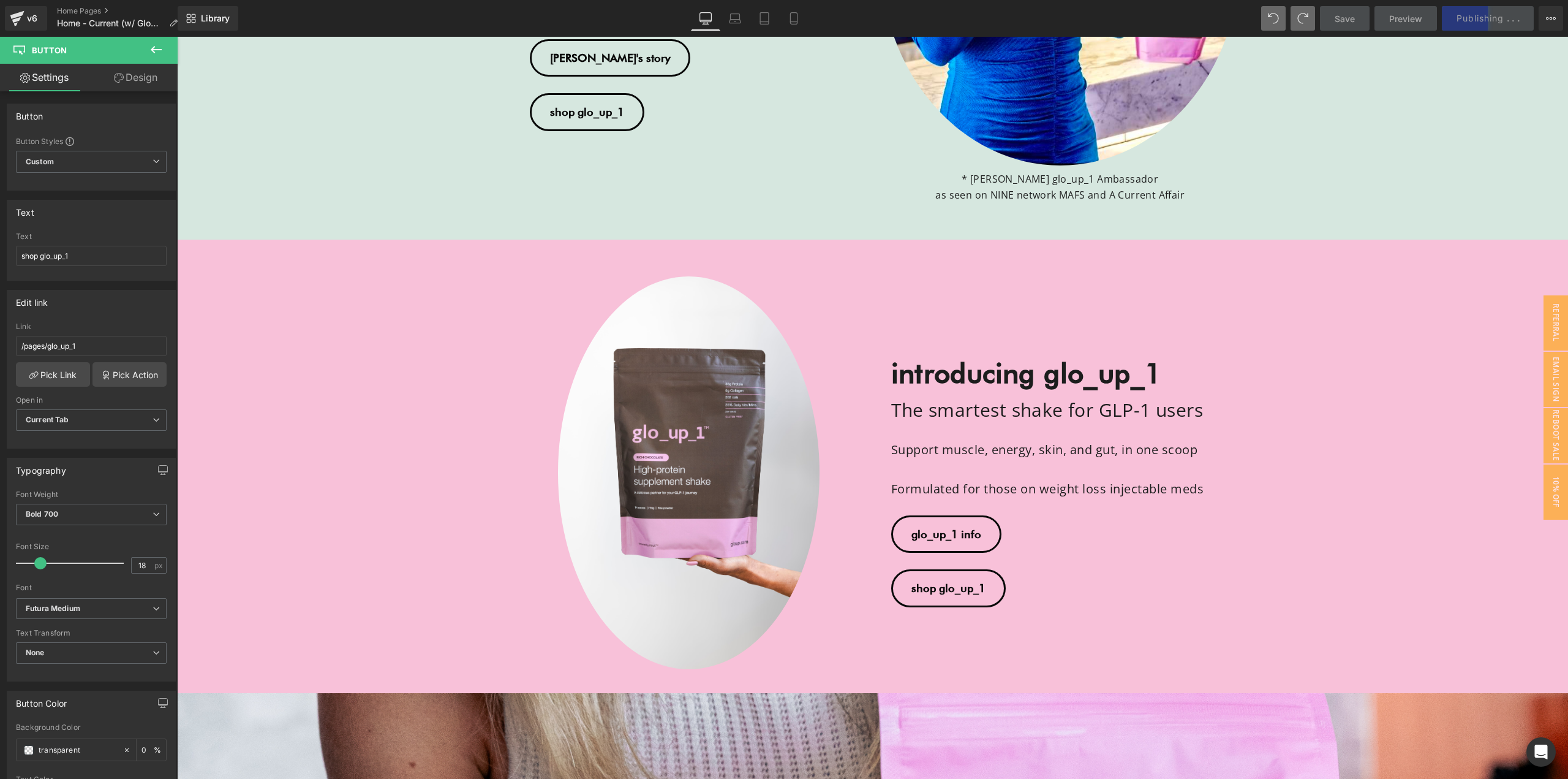
scroll to position [516, 0]
